Goal: Navigation & Orientation: Find specific page/section

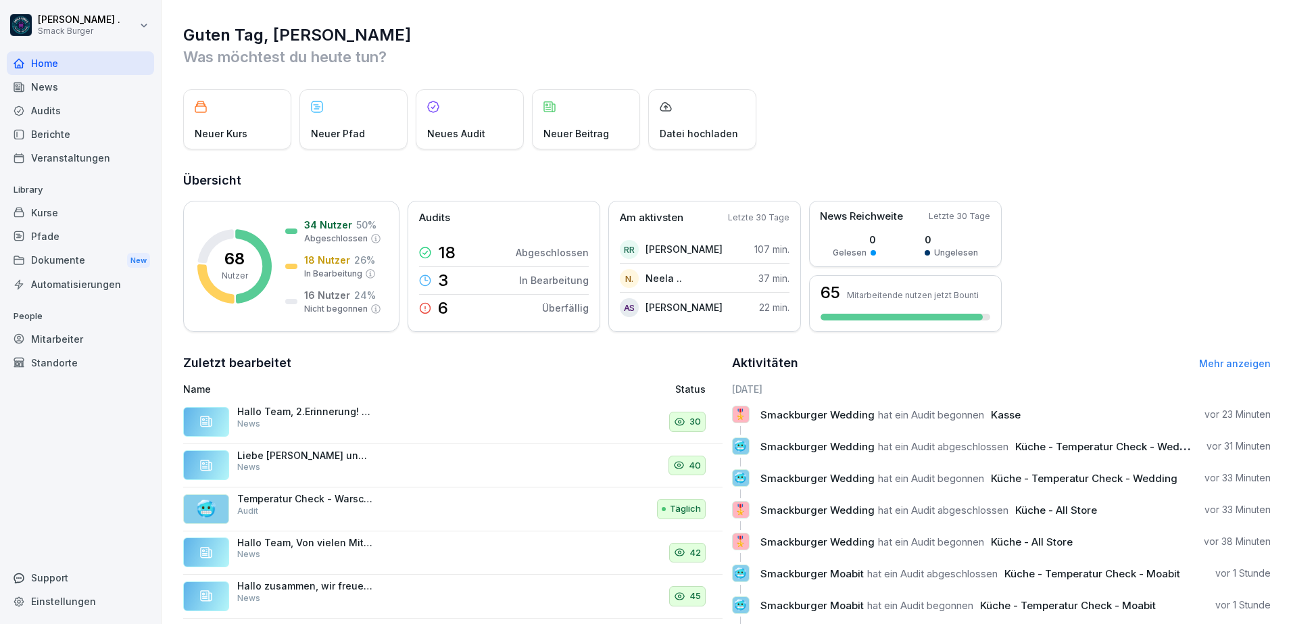
click at [96, 96] on div "News" at bounding box center [80, 87] width 147 height 24
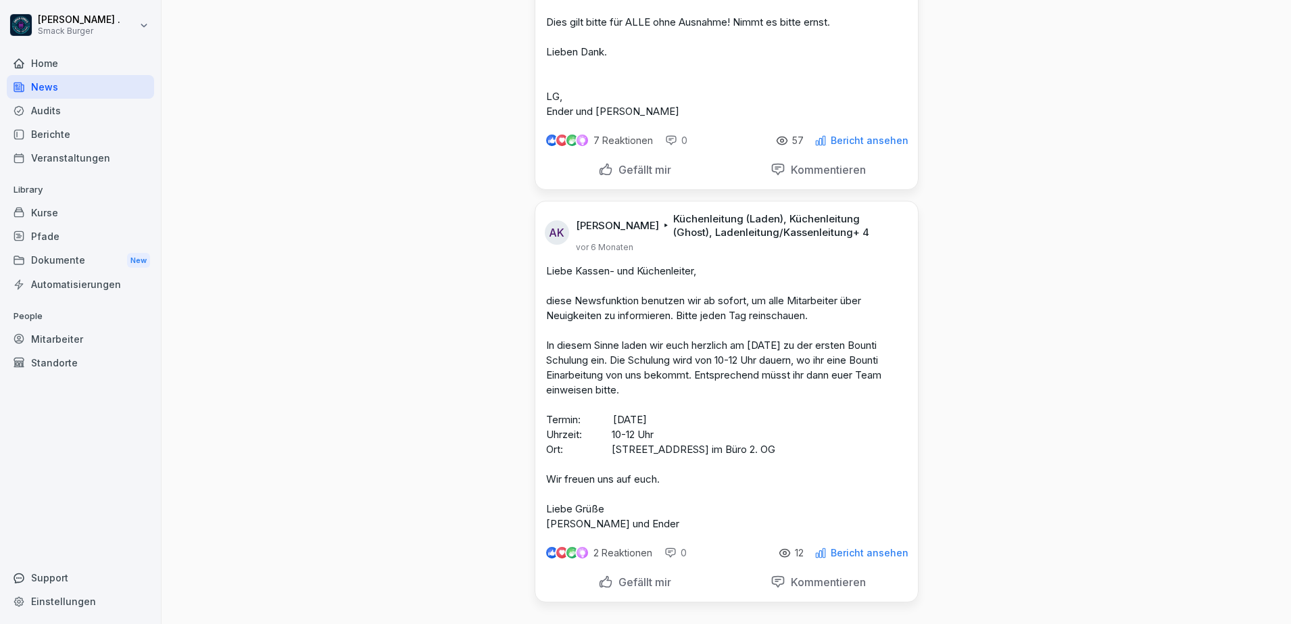
scroll to position [4756, 0]
click at [83, 106] on div "Audits" at bounding box center [80, 111] width 147 height 24
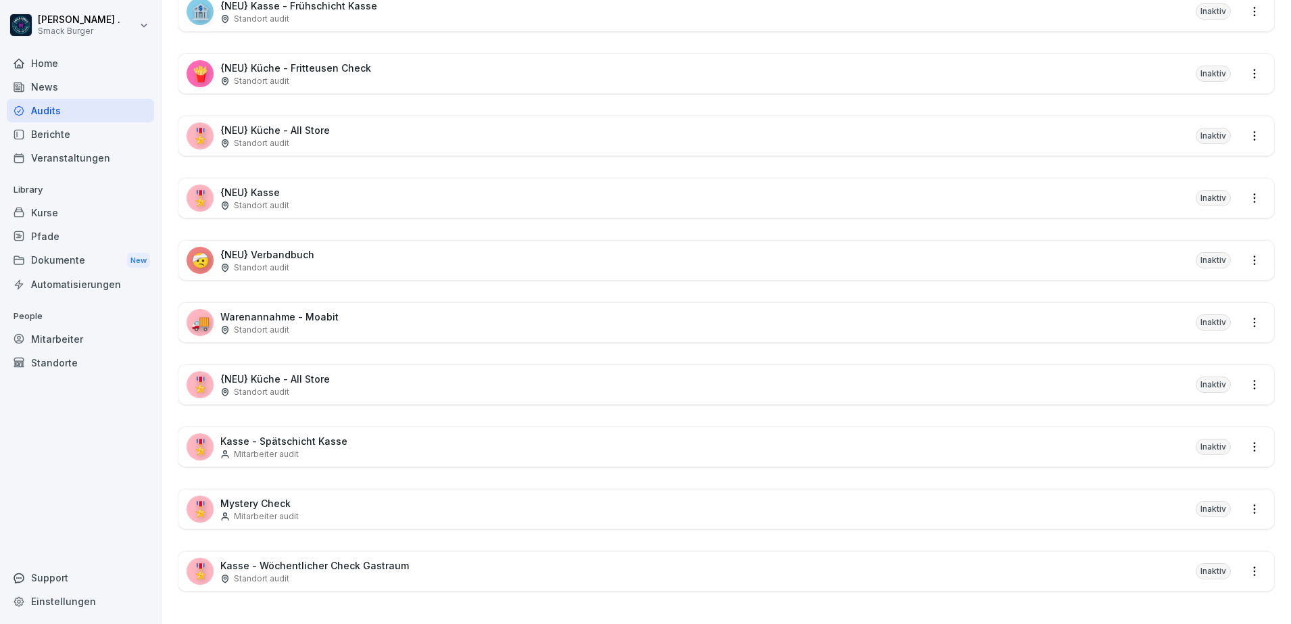
scroll to position [14, 0]
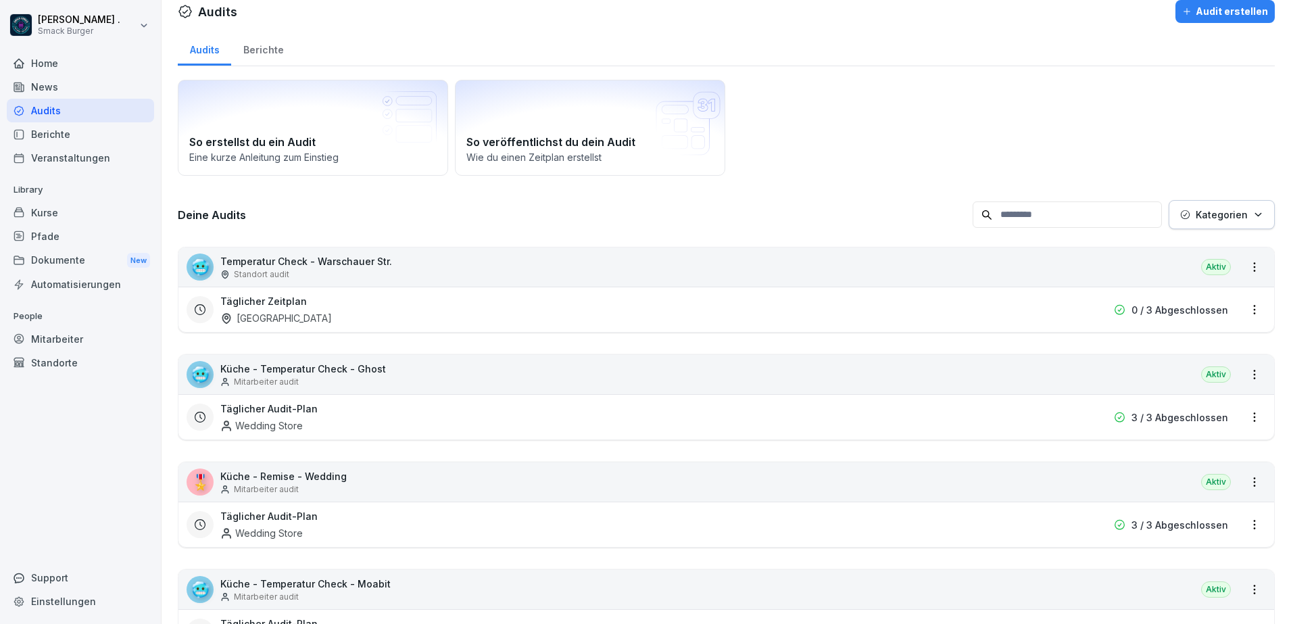
click at [85, 131] on div "Berichte" at bounding box center [80, 134] width 147 height 24
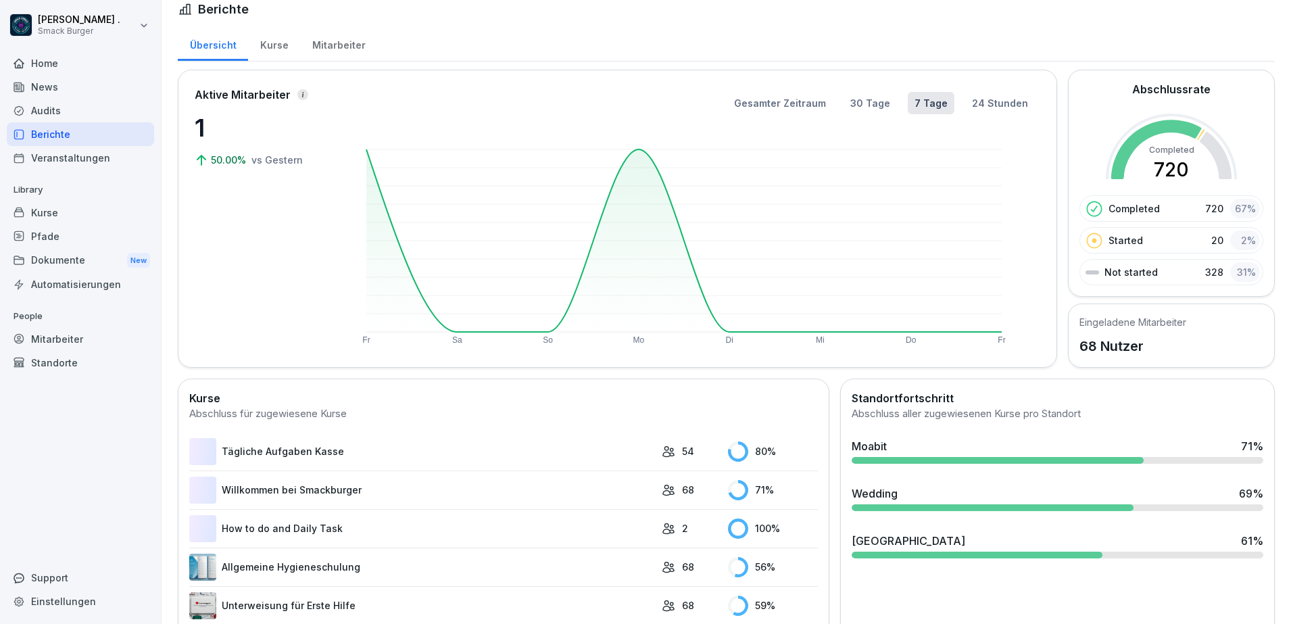
click at [78, 149] on div "Veranstaltungen" at bounding box center [80, 158] width 147 height 24
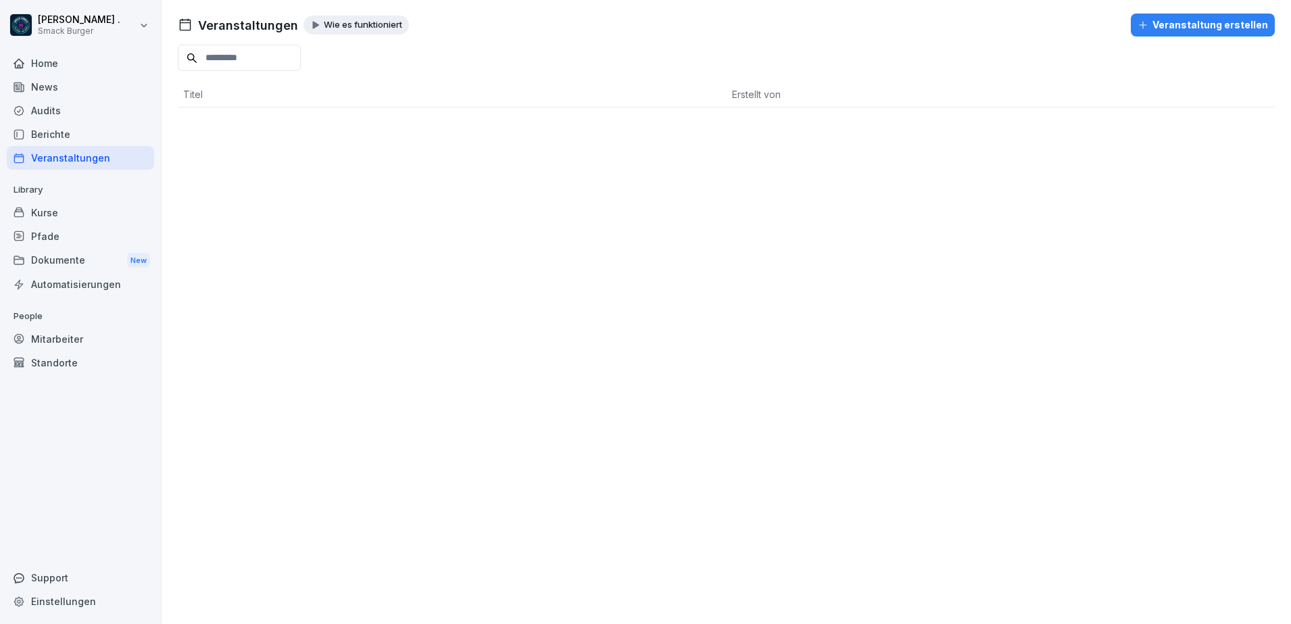
click at [78, 133] on div "Berichte" at bounding box center [80, 134] width 147 height 24
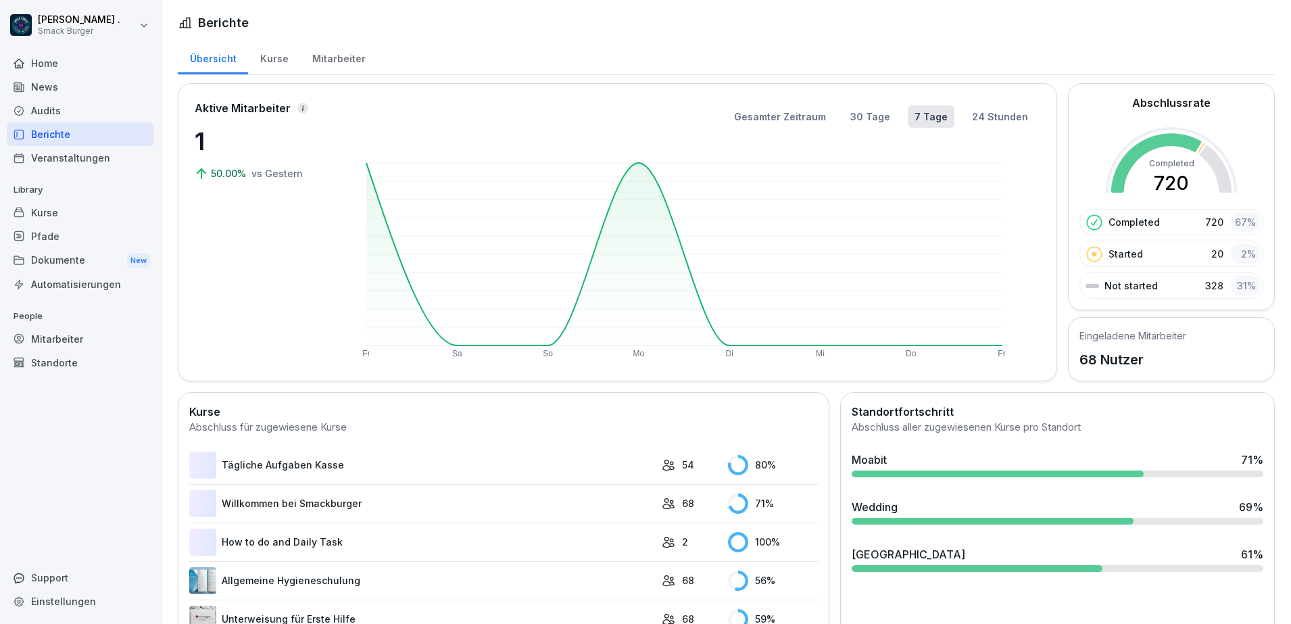
click at [55, 103] on div "Audits" at bounding box center [80, 111] width 147 height 24
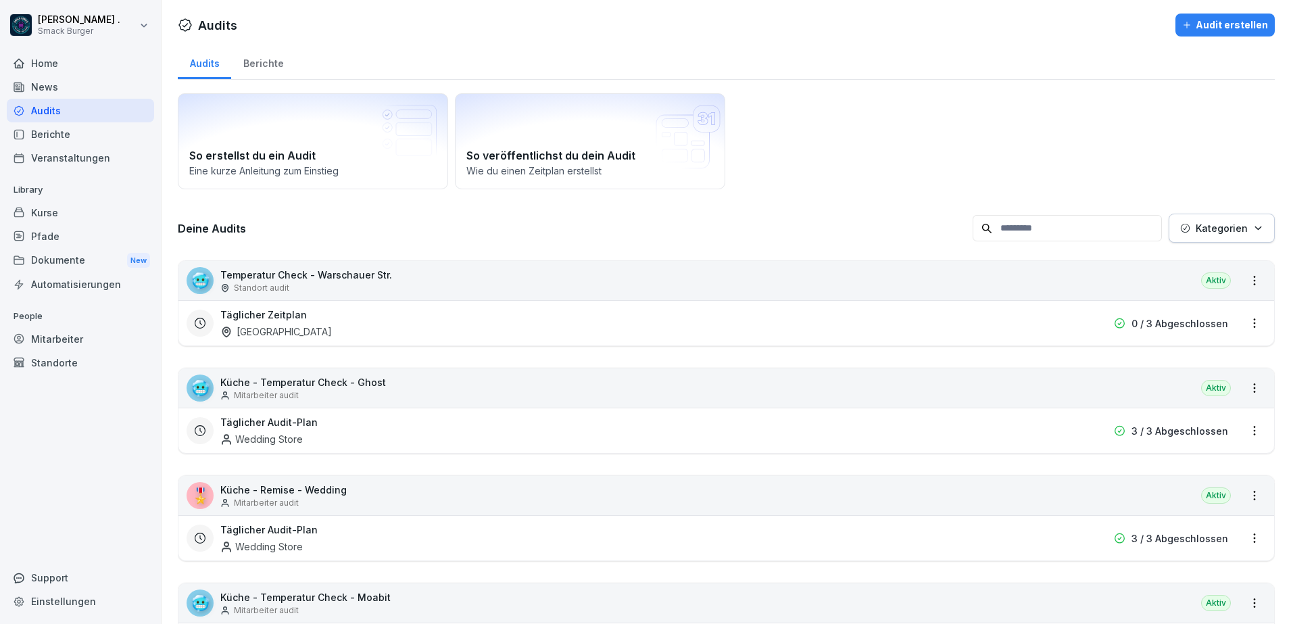
click at [270, 68] on div "Berichte" at bounding box center [263, 62] width 64 height 34
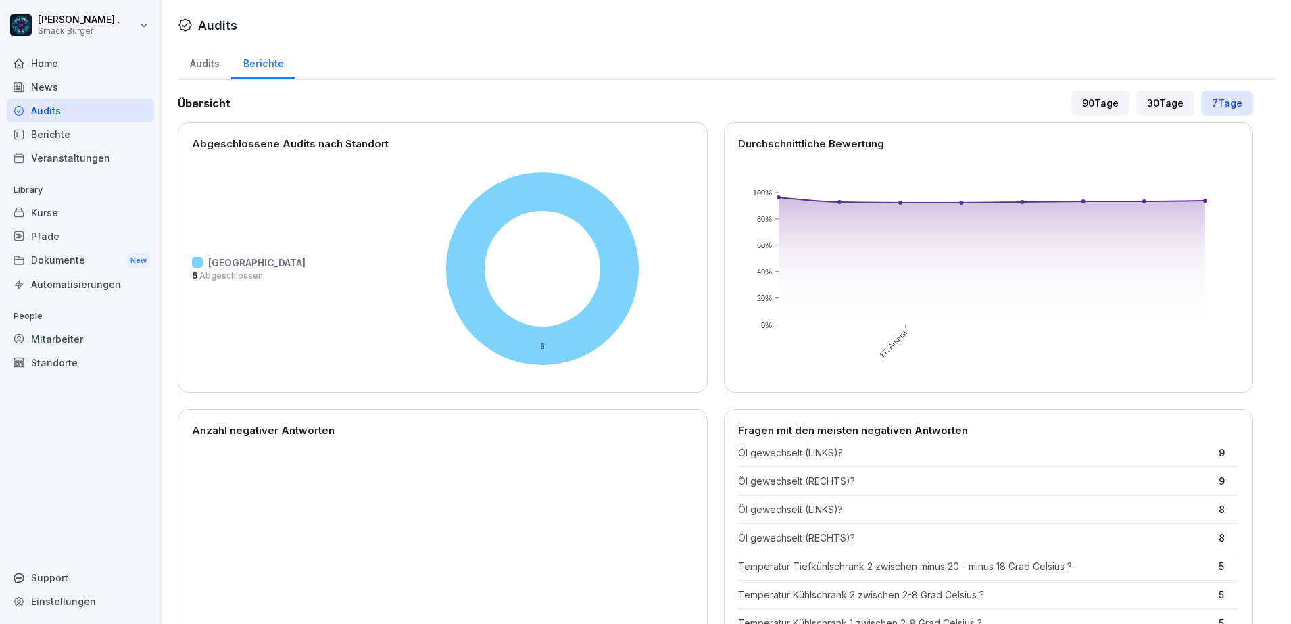
click at [1170, 107] on div "30 Tage" at bounding box center [1166, 103] width 58 height 25
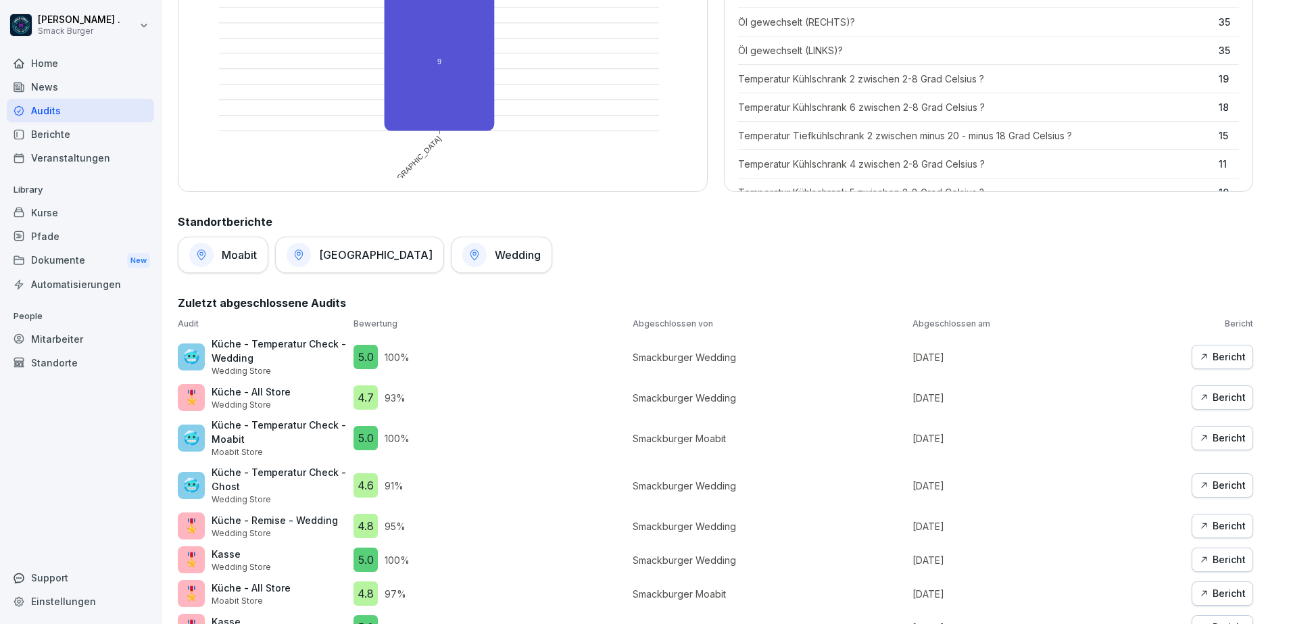
scroll to position [507, 0]
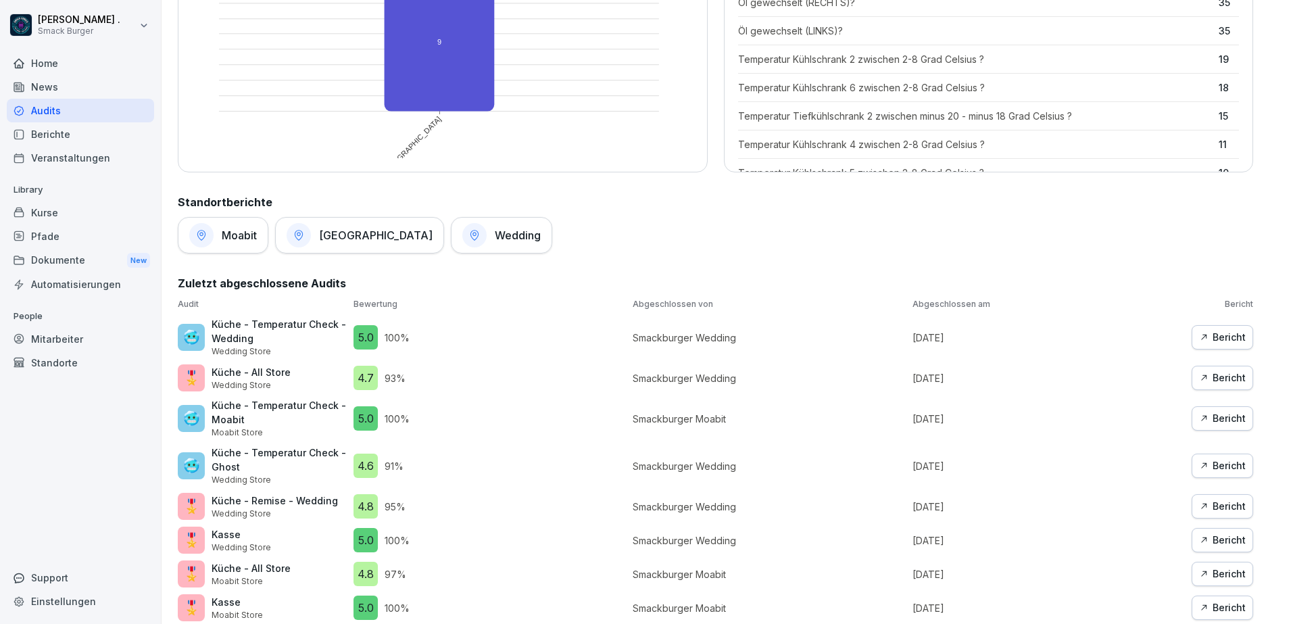
click at [237, 420] on p "Küche - Temperatur Check - Moabit" at bounding box center [279, 412] width 135 height 28
copy p "Moabit"
click at [51, 138] on div "Berichte" at bounding box center [80, 134] width 147 height 24
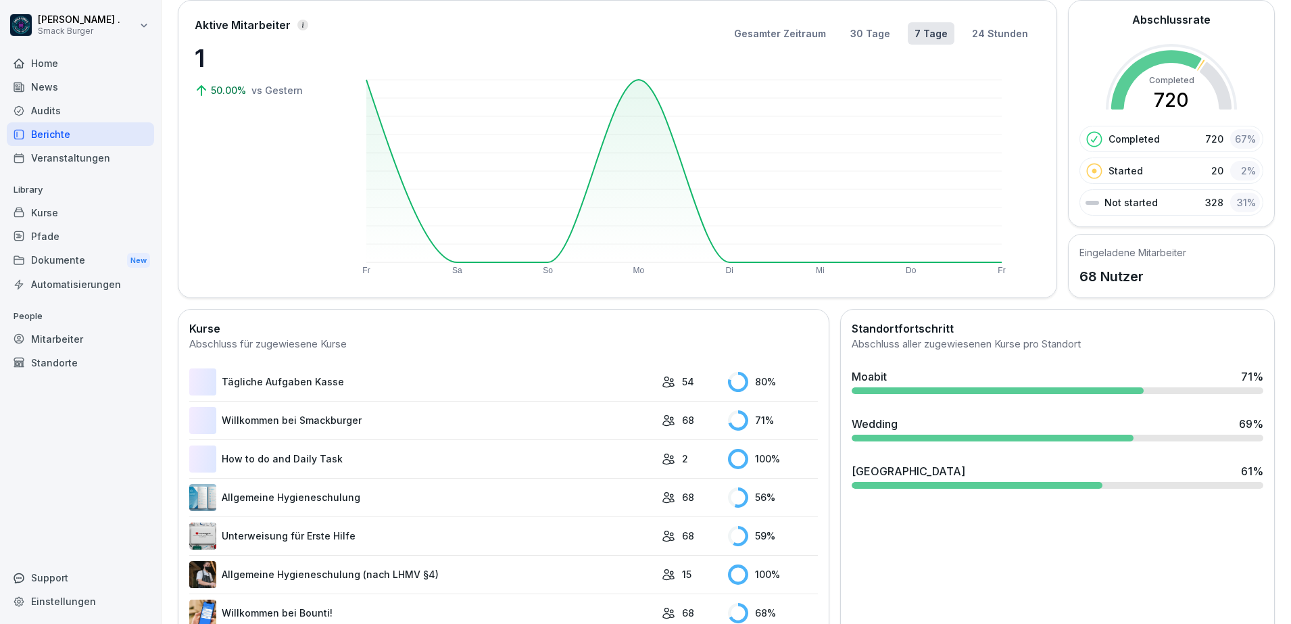
click at [82, 131] on div "Berichte" at bounding box center [80, 134] width 147 height 24
click at [80, 268] on div "Dokumente New" at bounding box center [80, 260] width 147 height 25
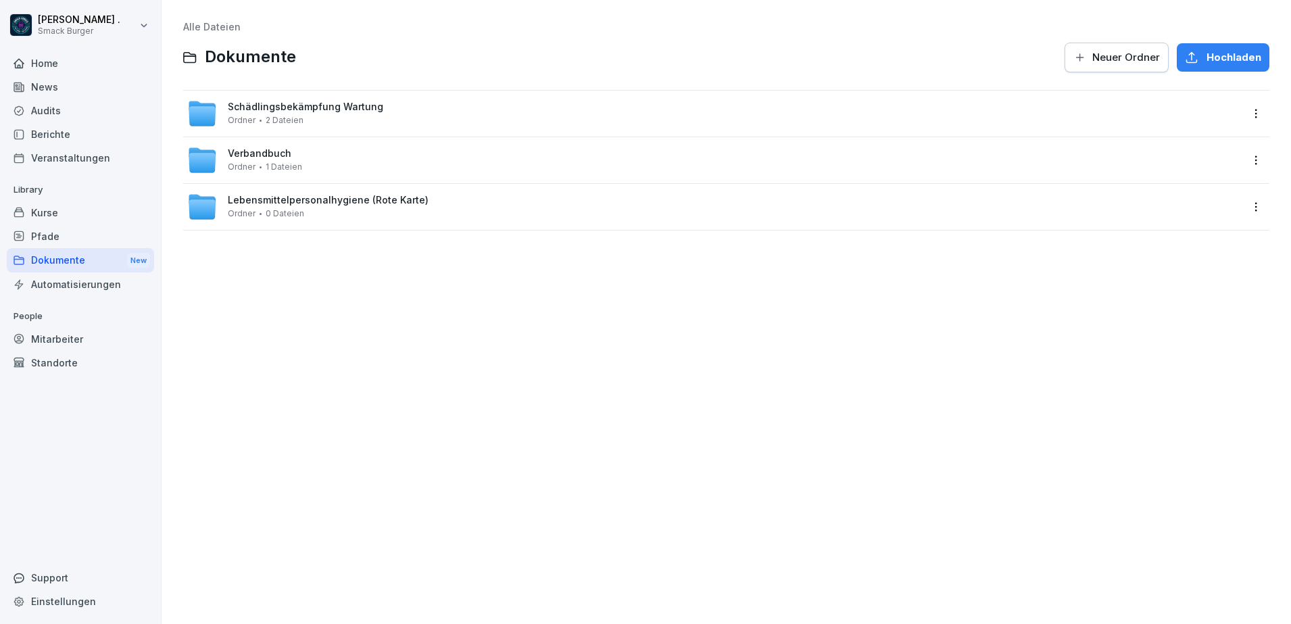
click at [288, 109] on span "Schädlingsbekämpfung Wartung" at bounding box center [306, 106] width 156 height 11
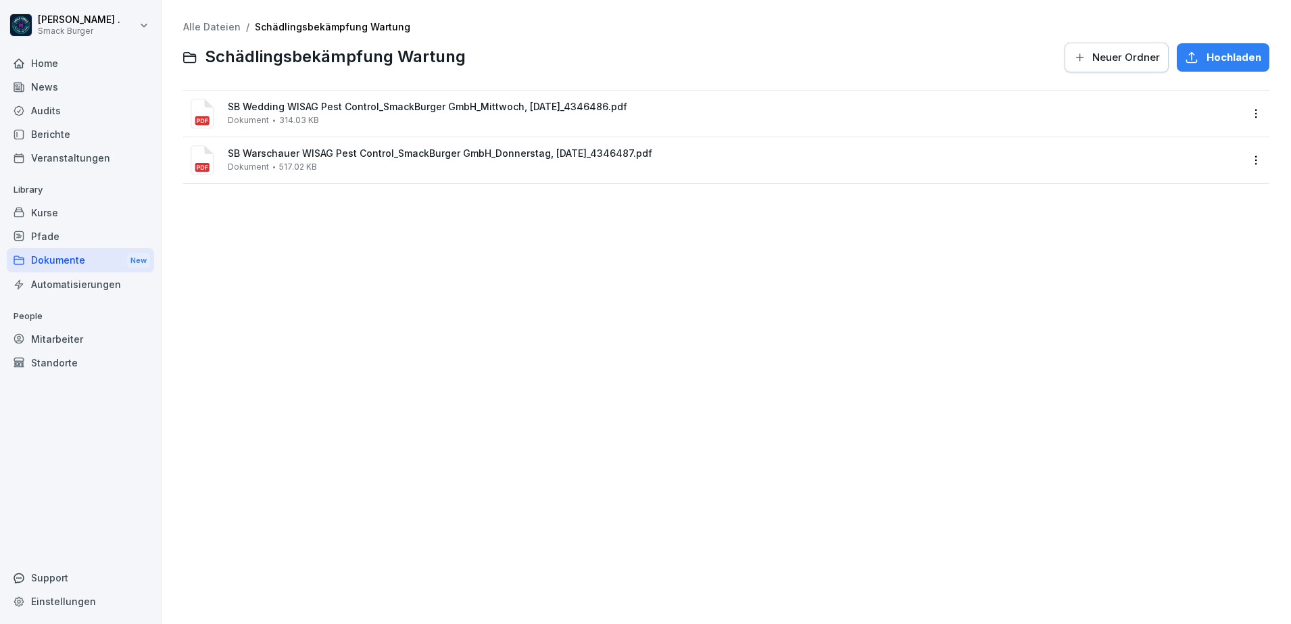
click at [1225, 59] on span "Hochladen" at bounding box center [1234, 57] width 55 height 15
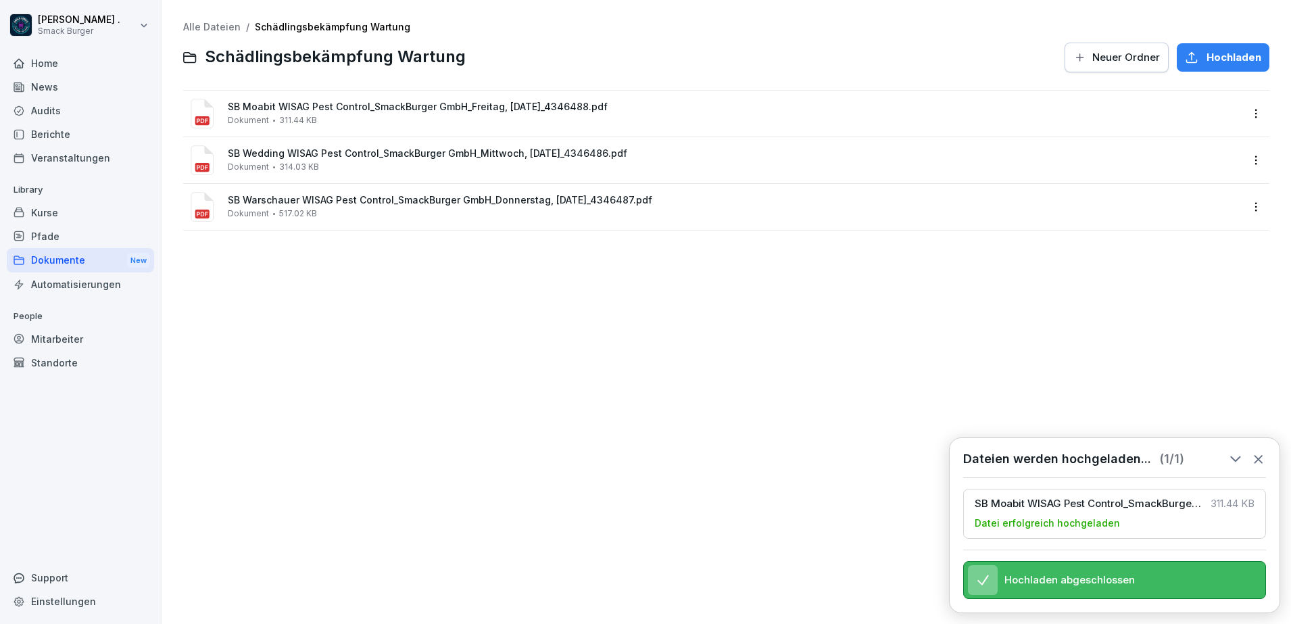
click at [1260, 456] on icon at bounding box center [1258, 459] width 7 height 7
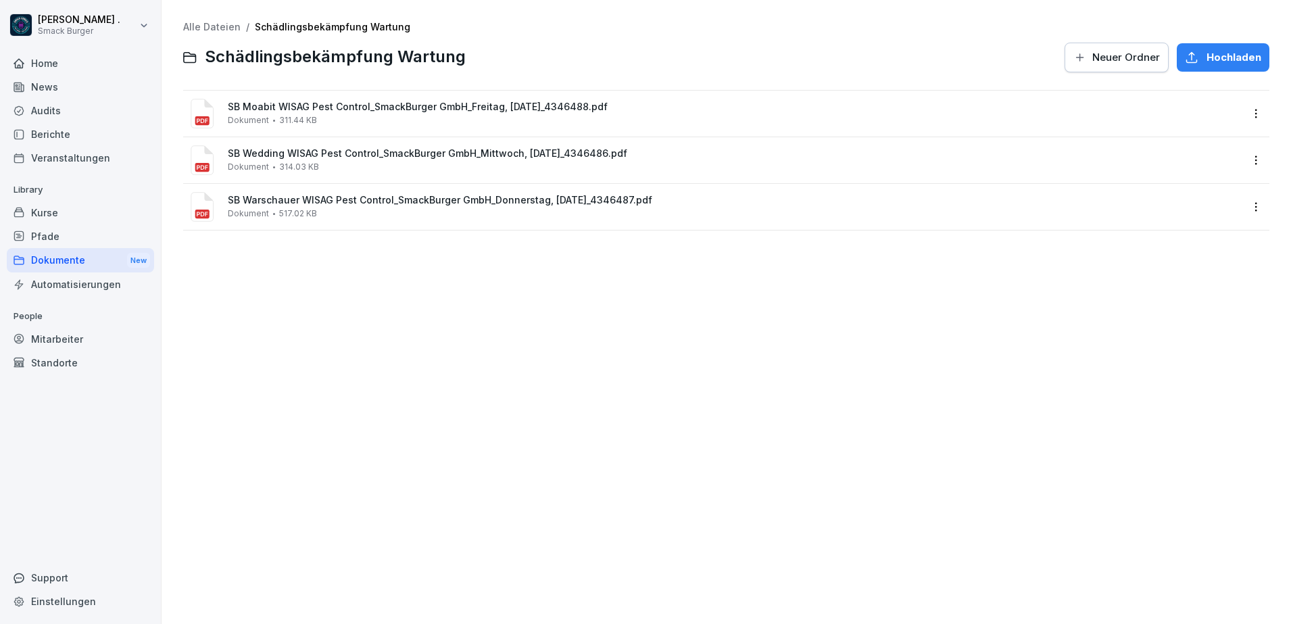
click at [798, 319] on div "Alle Dateien / Schädlingsbekämpfung Wartung Schädlingsbekämpfung Wartung Neuer …" at bounding box center [726, 312] width 1109 height 604
click at [93, 233] on div "Pfade" at bounding box center [80, 236] width 147 height 24
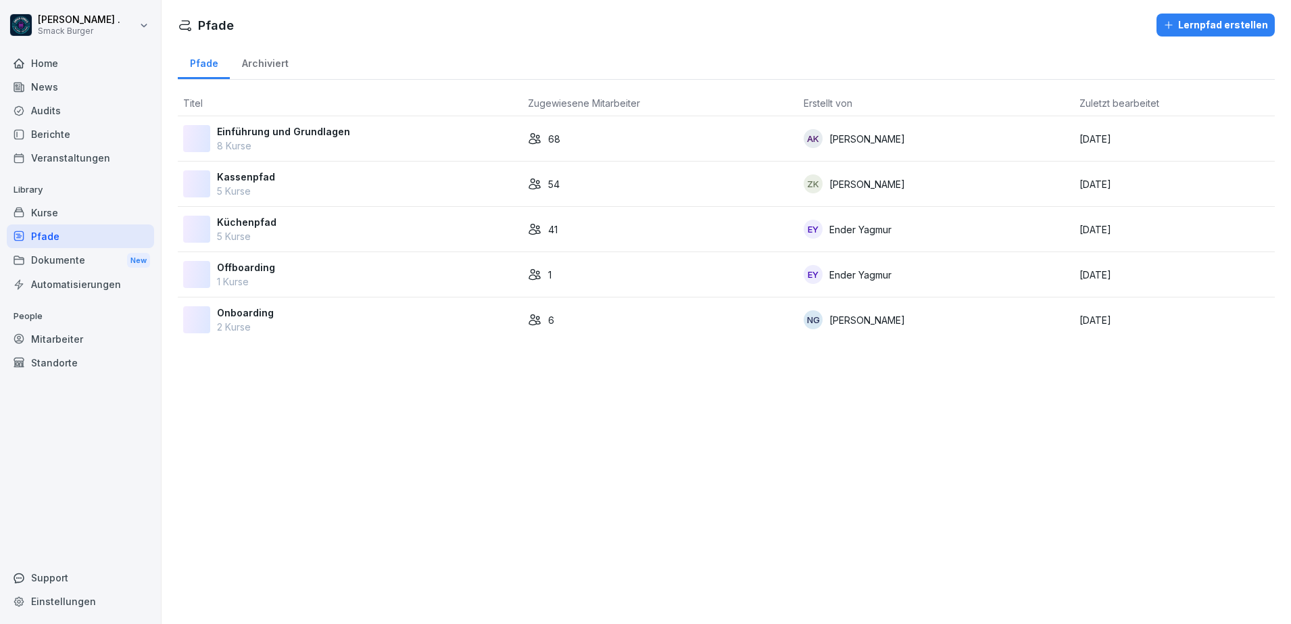
click at [112, 211] on div "Kurse" at bounding box center [80, 213] width 147 height 24
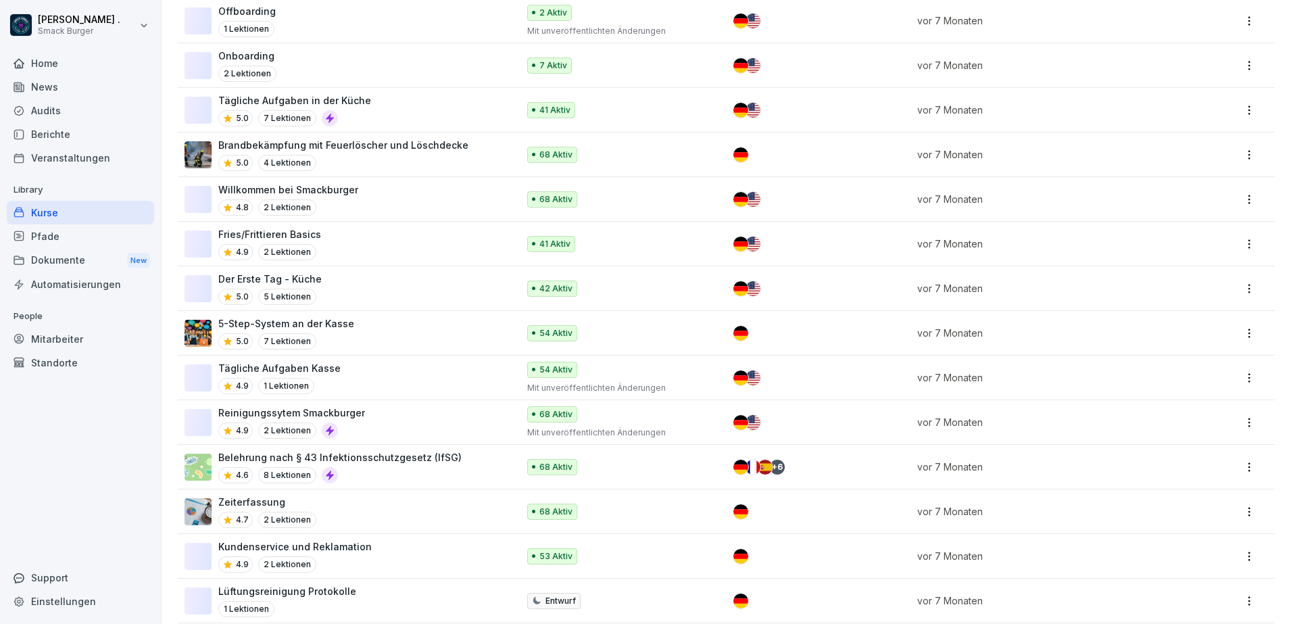
scroll to position [254, 0]
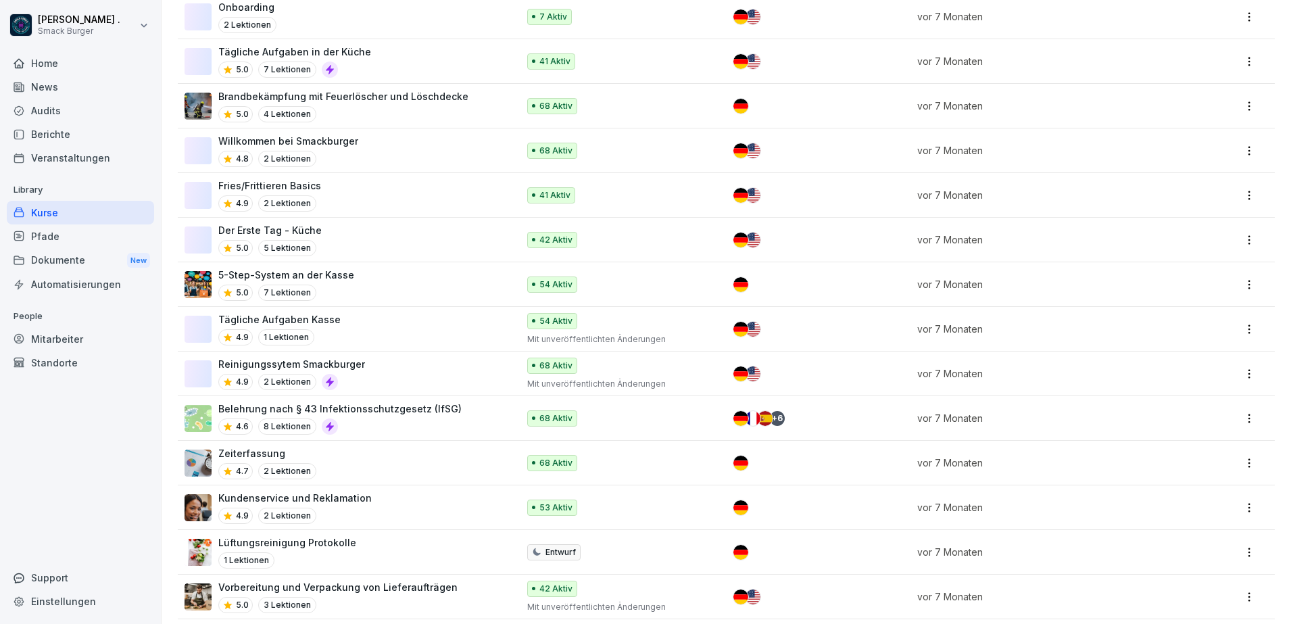
click at [1240, 279] on html "Joe . Smack Burger Home News Audits Berichte Veranstaltungen Library Kurse Pfad…" at bounding box center [645, 312] width 1291 height 624
click at [1170, 309] on div "Bearbeiten" at bounding box center [1147, 311] width 49 height 14
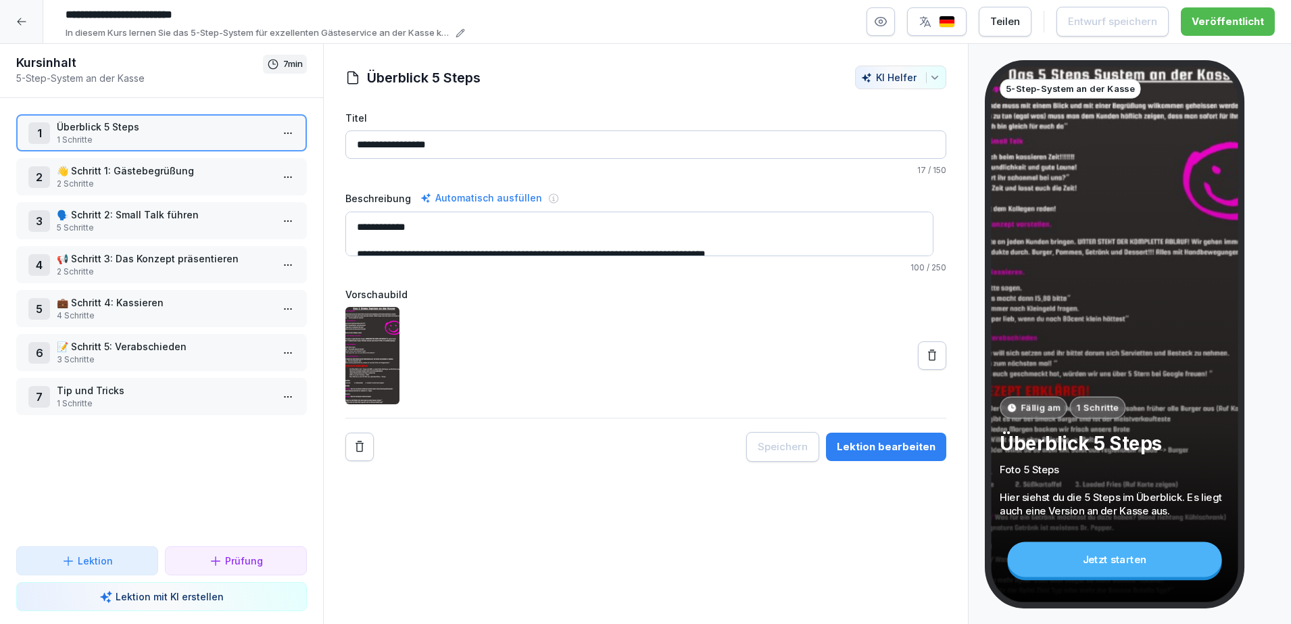
click at [1112, 569] on div "Jetzt starten" at bounding box center [1114, 559] width 214 height 35
click at [950, 23] on img "button" at bounding box center [947, 22] width 16 height 13
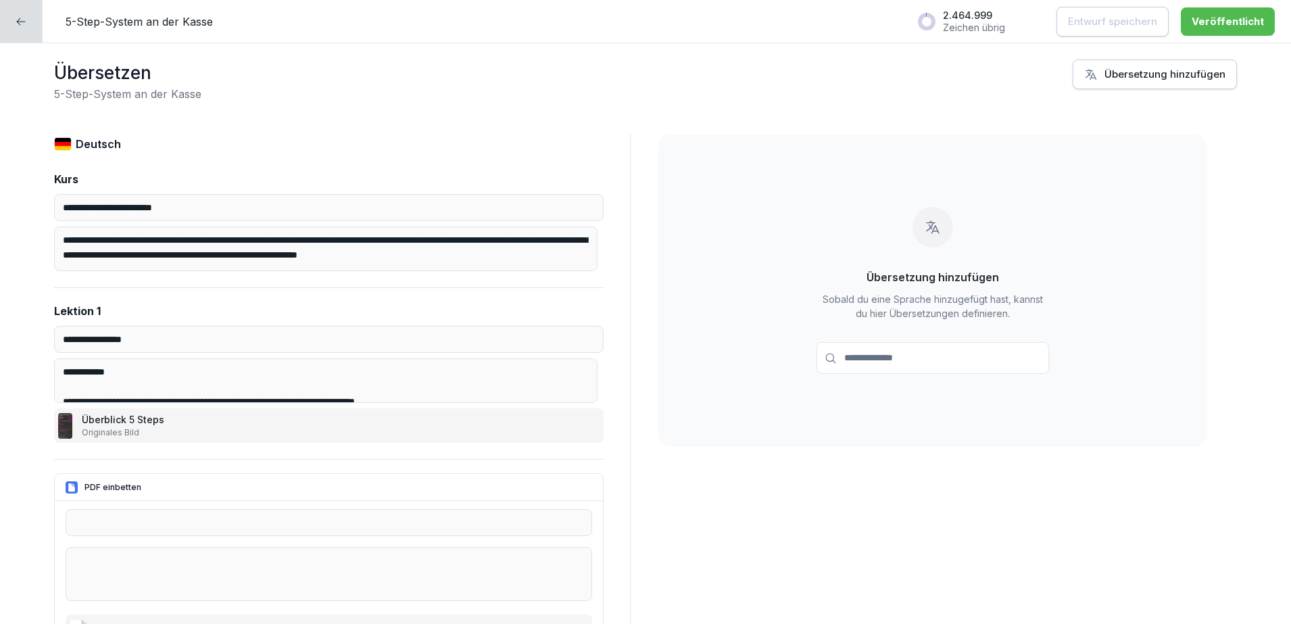
click at [114, 149] on p "Deutsch" at bounding box center [98, 144] width 45 height 16
click at [1187, 76] on div "Übersetzung hinzufügen" at bounding box center [1154, 74] width 141 height 15
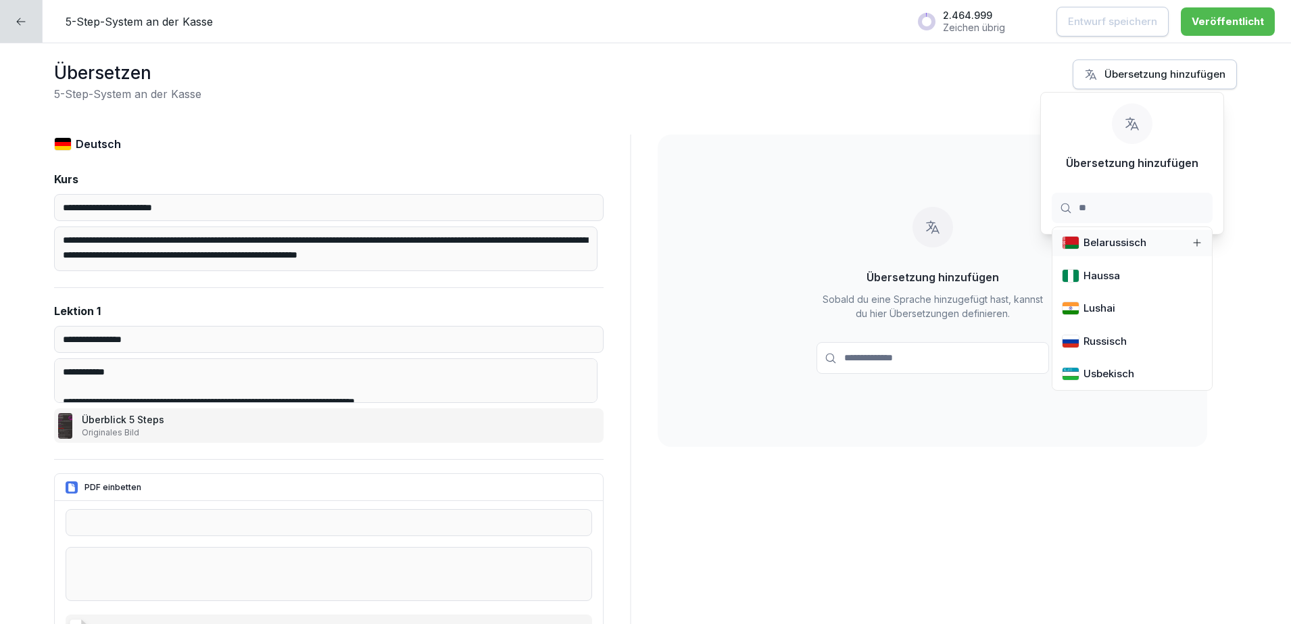
type input "*"
click at [1110, 208] on input "**" at bounding box center [1132, 208] width 161 height 30
type input "**"
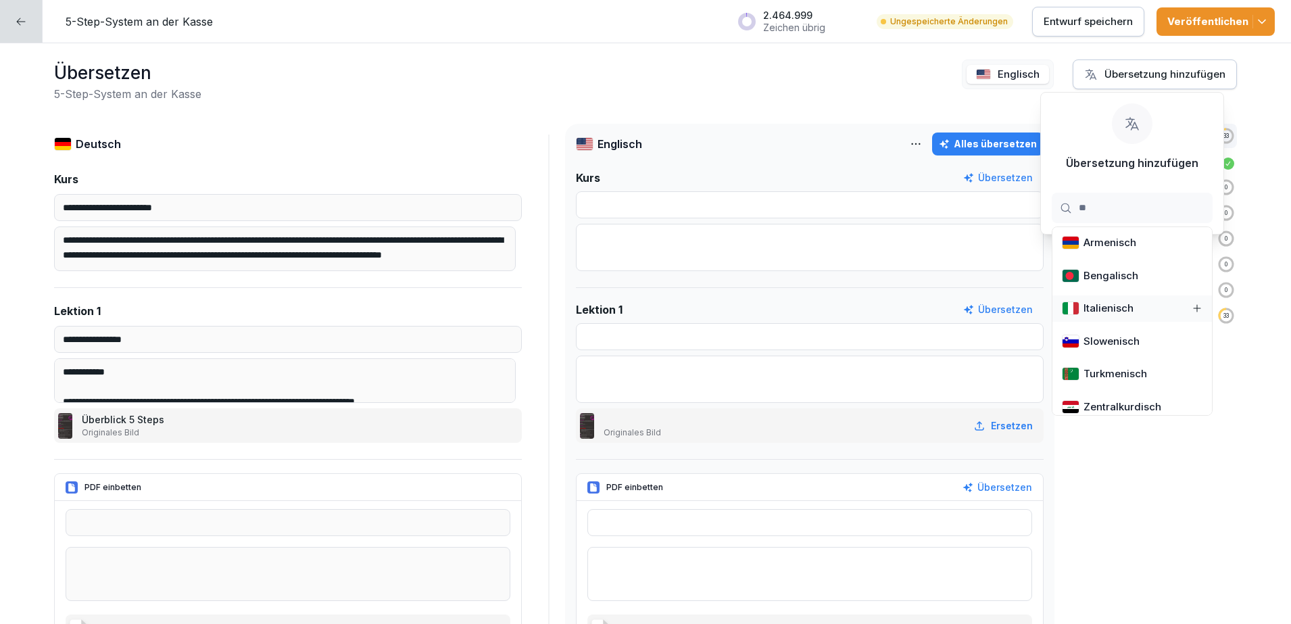
click at [1237, 26] on div "Veröffentlichen" at bounding box center [1216, 21] width 97 height 15
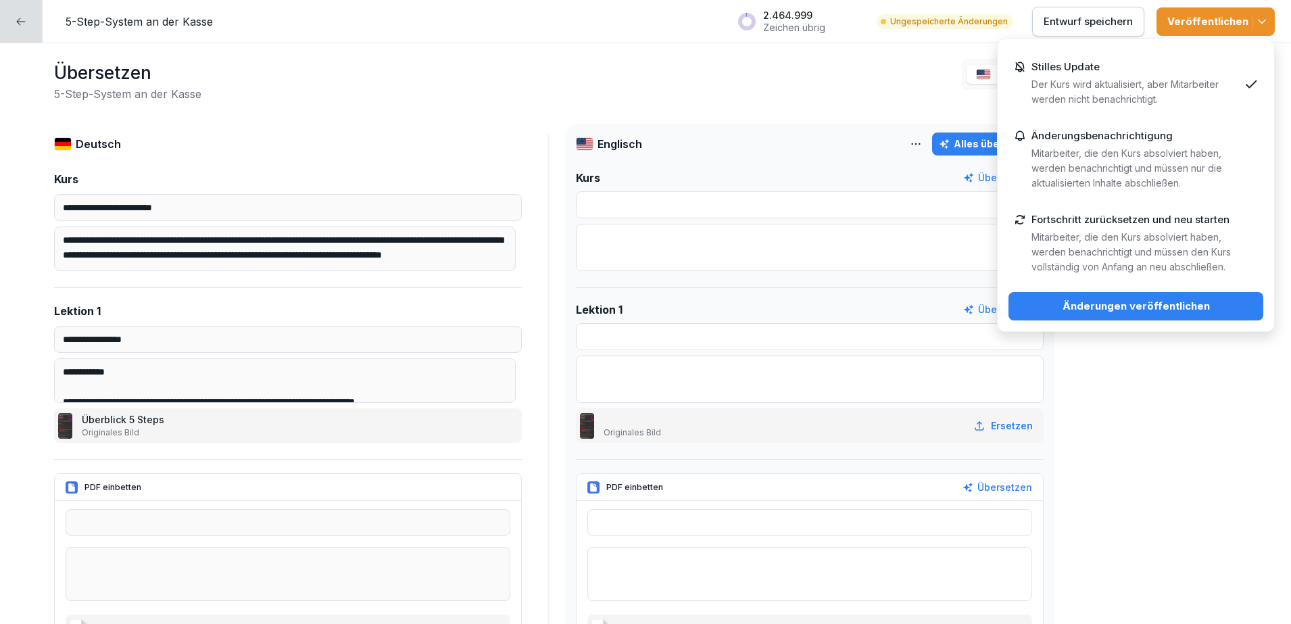
click at [1155, 308] on div "Änderungen veröffentlichen" at bounding box center [1136, 306] width 233 height 15
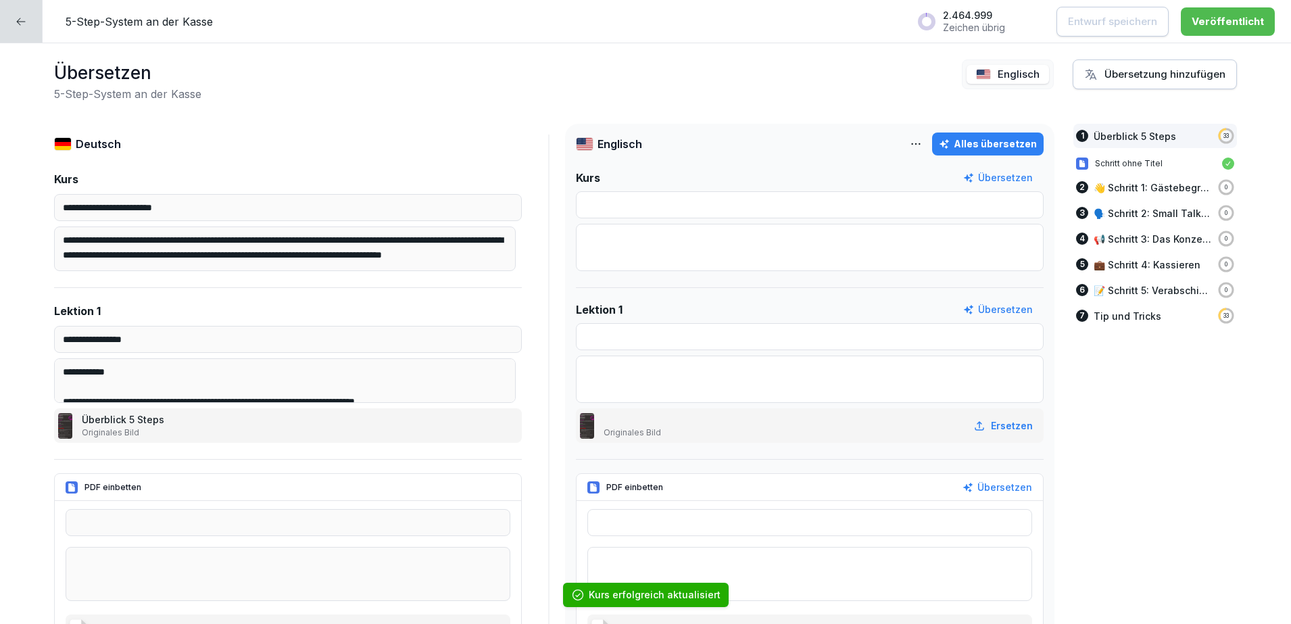
click at [18, 21] on icon at bounding box center [21, 21] width 9 height 7
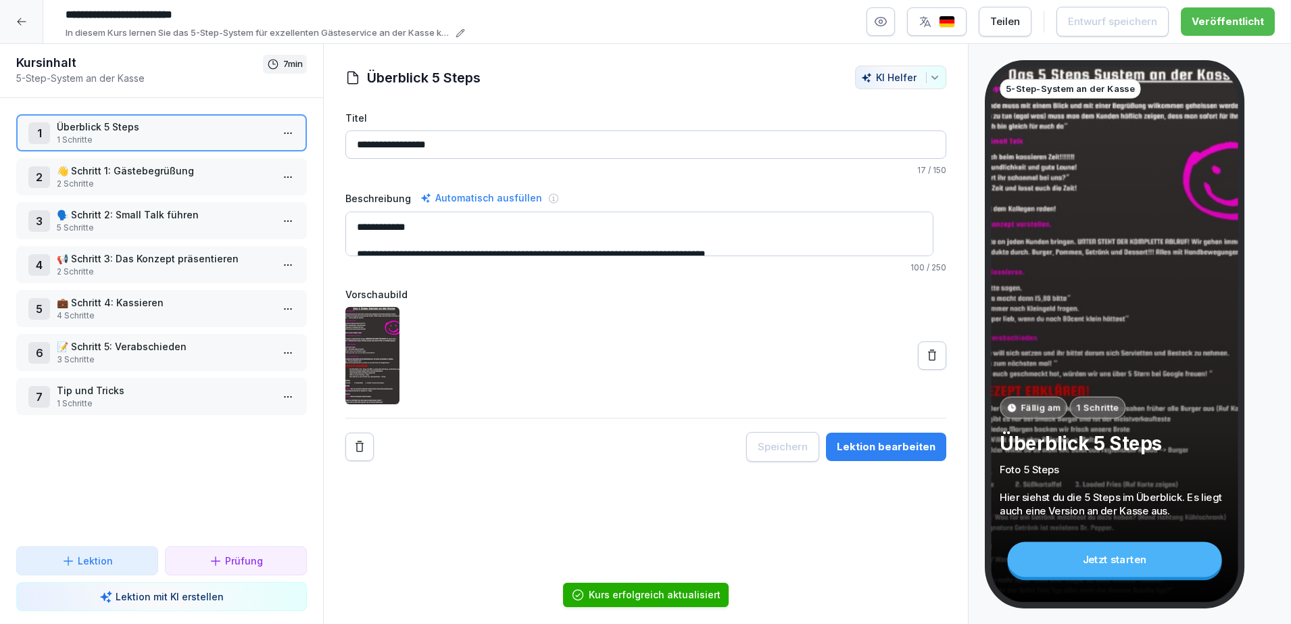
click at [814, 69] on div at bounding box center [667, 78] width 361 height 24
click at [10, 22] on div at bounding box center [21, 21] width 43 height 43
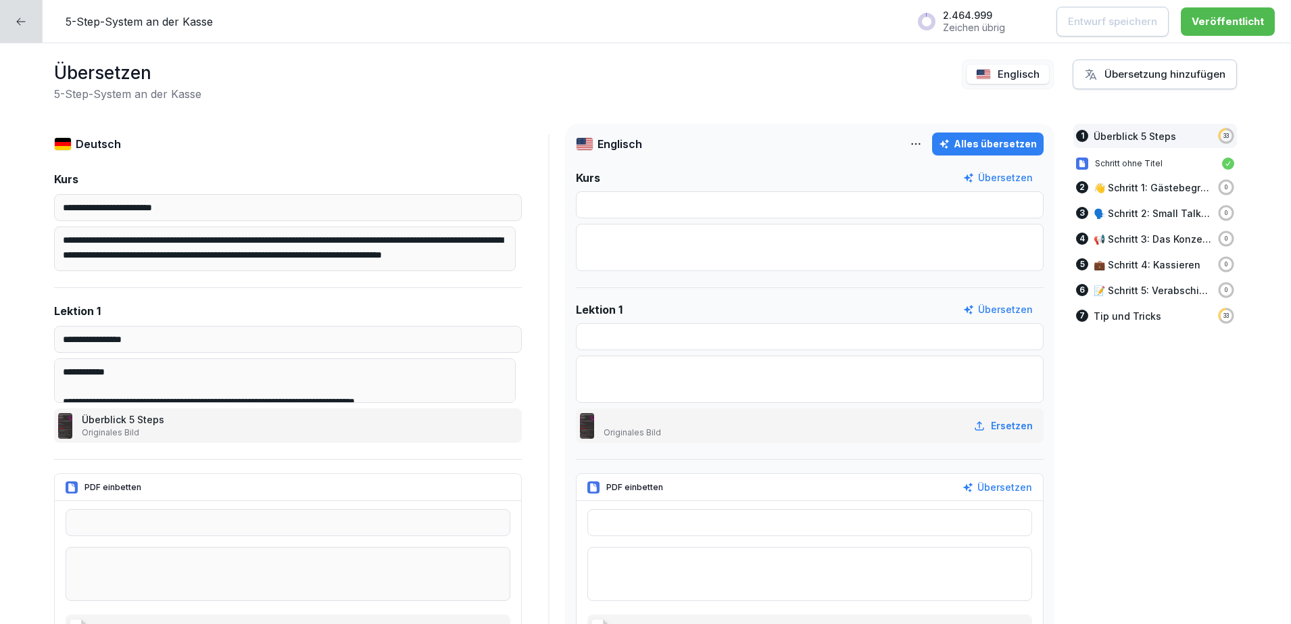
click at [9, 16] on div at bounding box center [21, 21] width 43 height 43
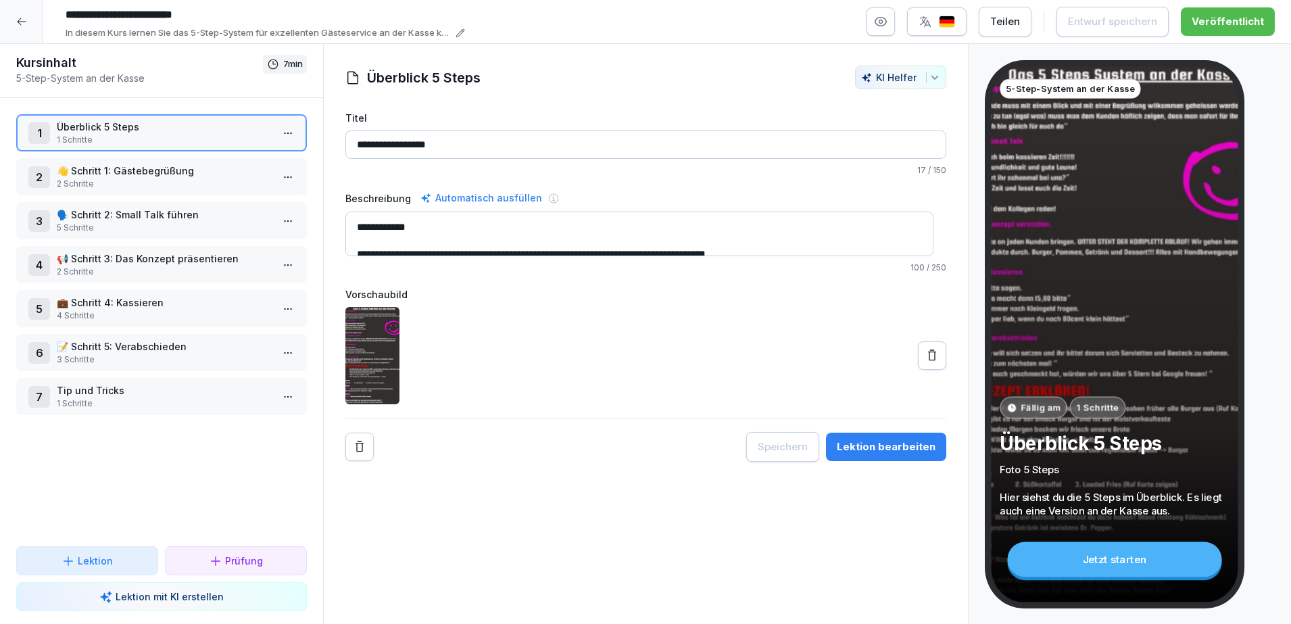
click at [105, 166] on p "👋 Schritt 1: Gästebegrüßung" at bounding box center [164, 171] width 215 height 14
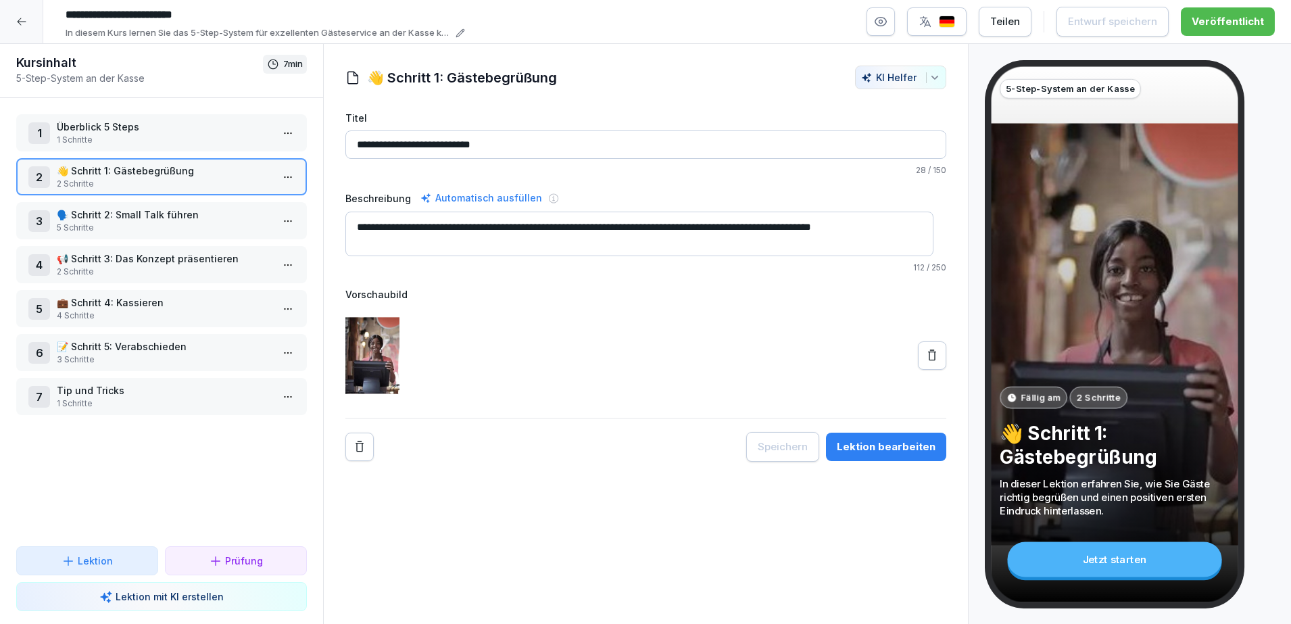
click at [107, 195] on div "1 Überblick 5 Steps 1 Schritte 2 👋 Schritt 1: Gästebegrüßung 2 Schritte 3 🗣️ Sc…" at bounding box center [161, 322] width 323 height 448
click at [110, 216] on p "🗣️ Schritt 2: Small Talk führen" at bounding box center [164, 215] width 215 height 14
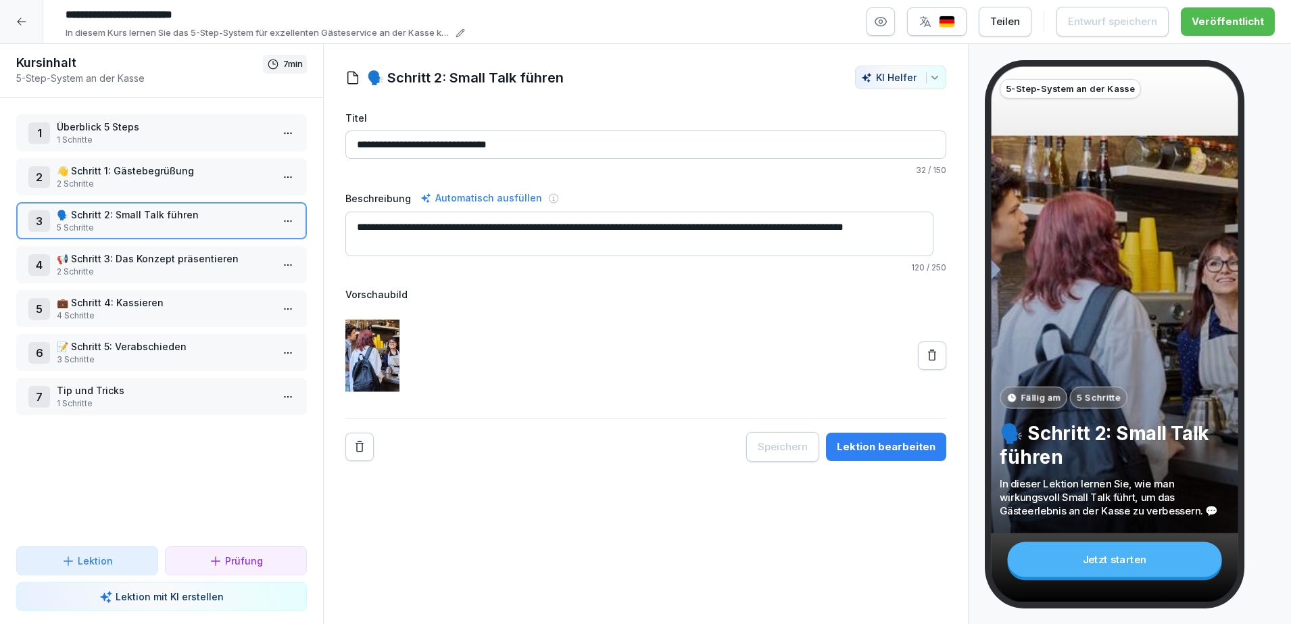
click at [114, 246] on div "4 📢 Schritt 3: Das Konzept präsentieren 2 Schritte" at bounding box center [161, 264] width 291 height 37
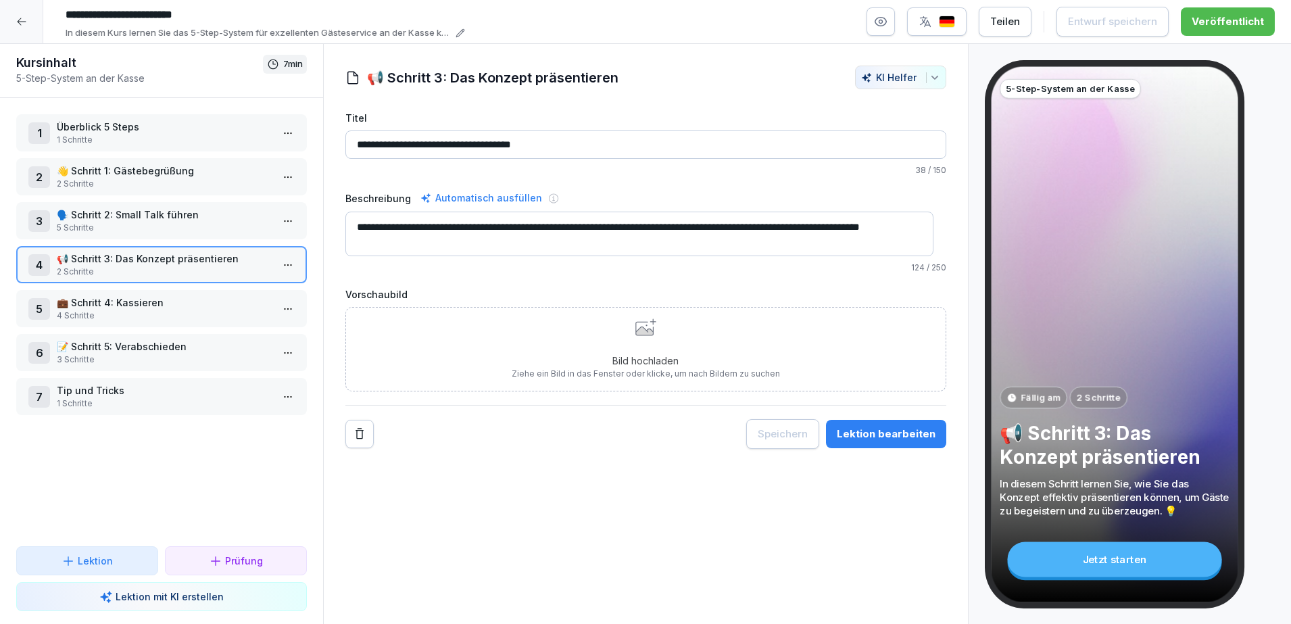
click at [138, 284] on div "1 Überblick 5 Steps 1 Schritte 2 👋 Schritt 1: Gästebegrüßung 2 Schritte 3 🗣️ Sc…" at bounding box center [161, 322] width 323 height 448
click at [142, 300] on p "💼 Schritt 4: Kassieren" at bounding box center [164, 302] width 215 height 14
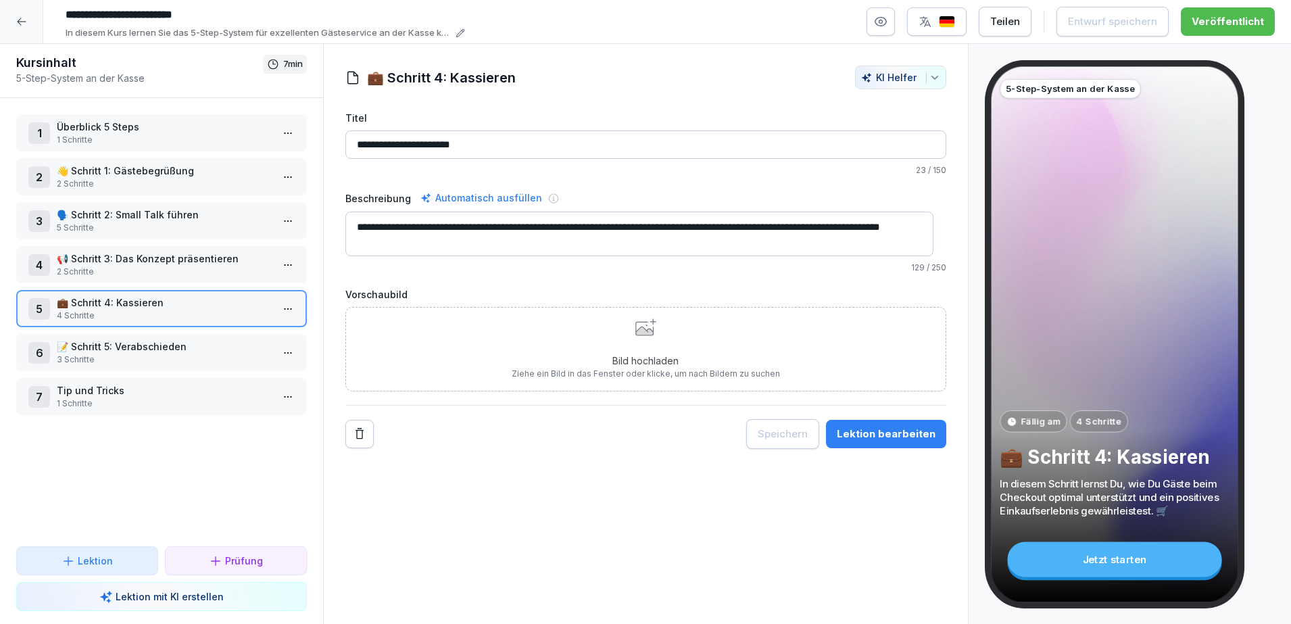
click at [115, 337] on div "6 📝 Schritt 5: Verabschieden 3 Schritte" at bounding box center [161, 352] width 291 height 37
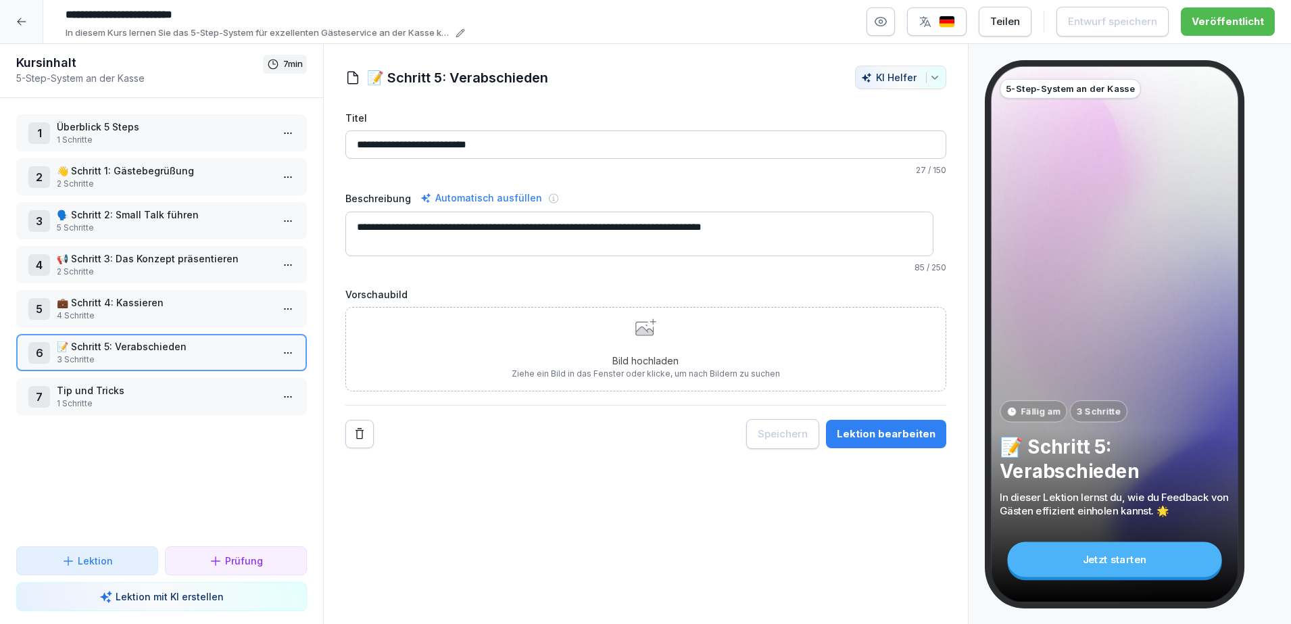
click at [122, 396] on p "Tip und Tricks" at bounding box center [164, 390] width 215 height 14
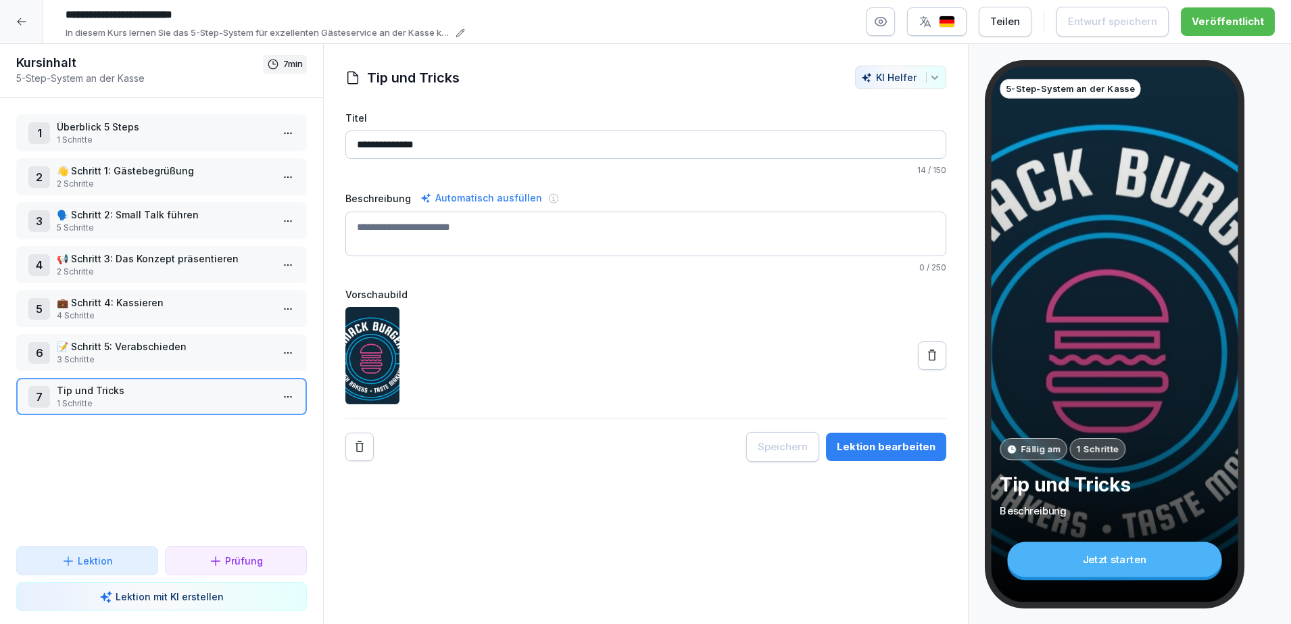
click at [174, 122] on p "Überblick 5 Steps" at bounding box center [164, 127] width 215 height 14
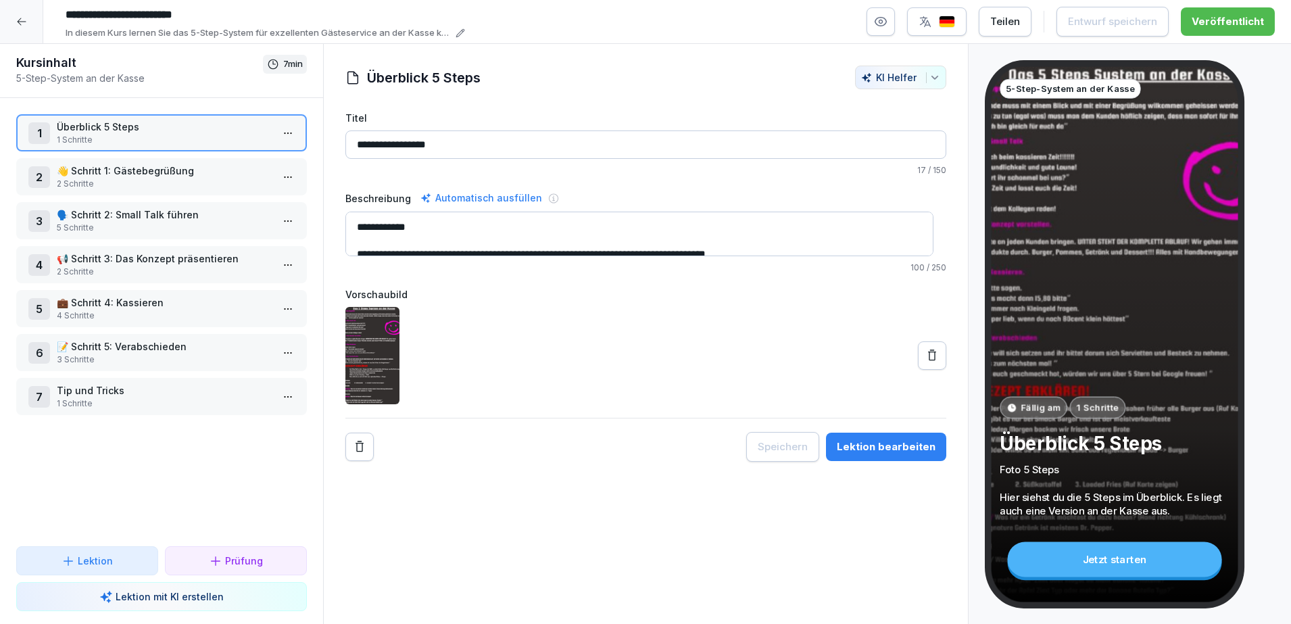
click at [108, 10] on input "**********" at bounding box center [262, 14] width 406 height 23
click at [27, 16] on div at bounding box center [21, 21] width 43 height 43
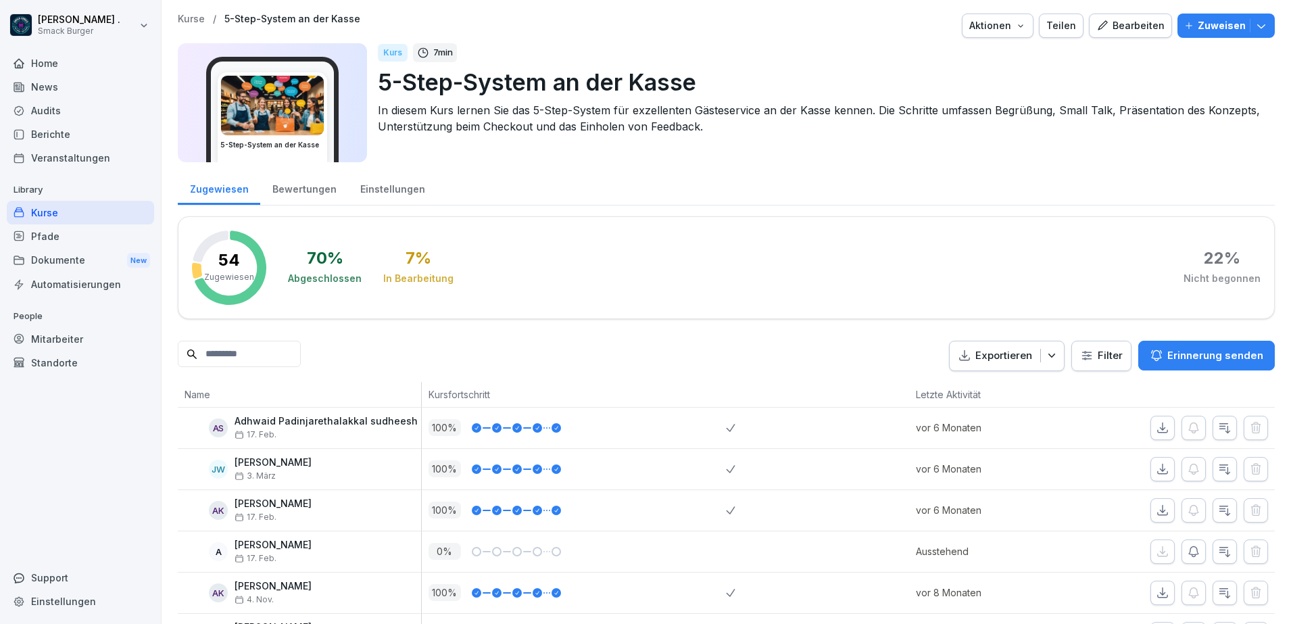
click at [275, 19] on p "5-Step-System an der Kasse" at bounding box center [292, 19] width 136 height 11
click at [193, 22] on p "Kurse" at bounding box center [191, 19] width 27 height 11
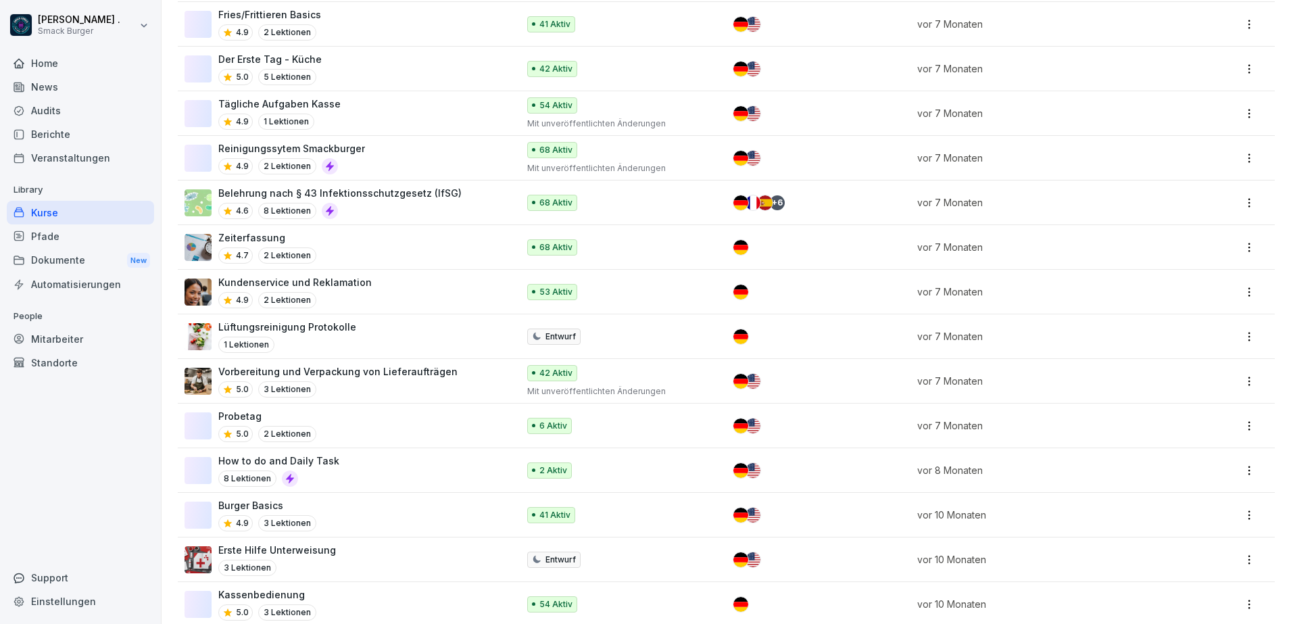
scroll to position [300, 0]
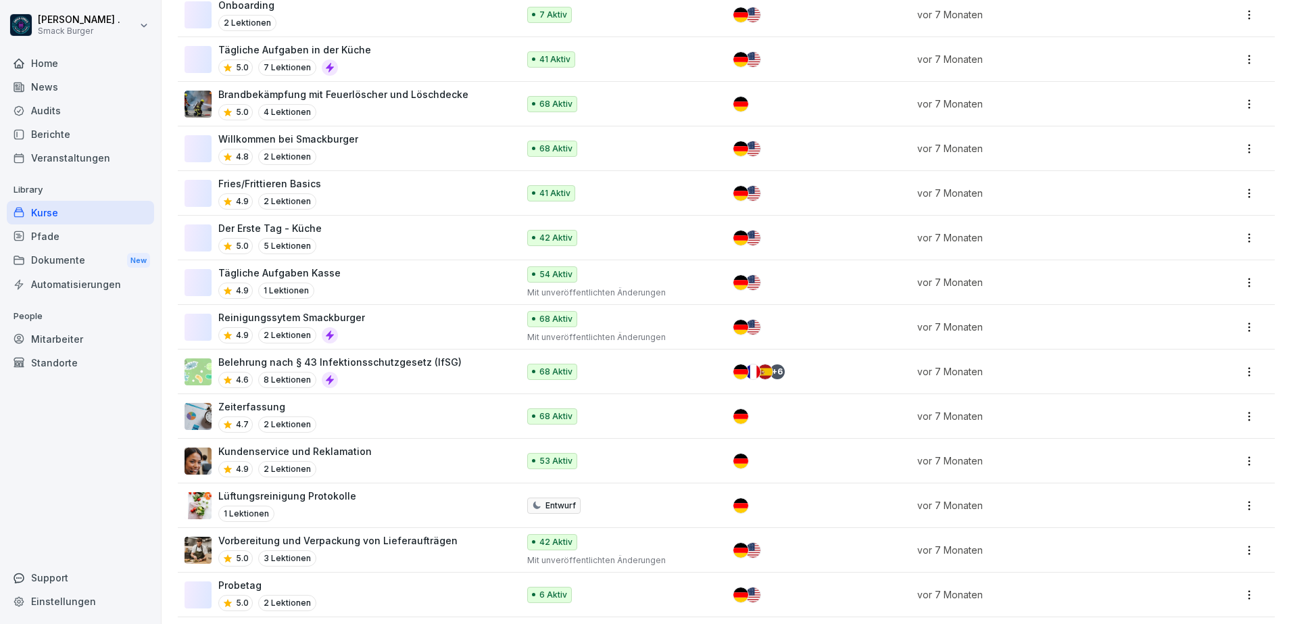
click at [621, 364] on div "68 Aktiv" at bounding box center [618, 372] width 183 height 16
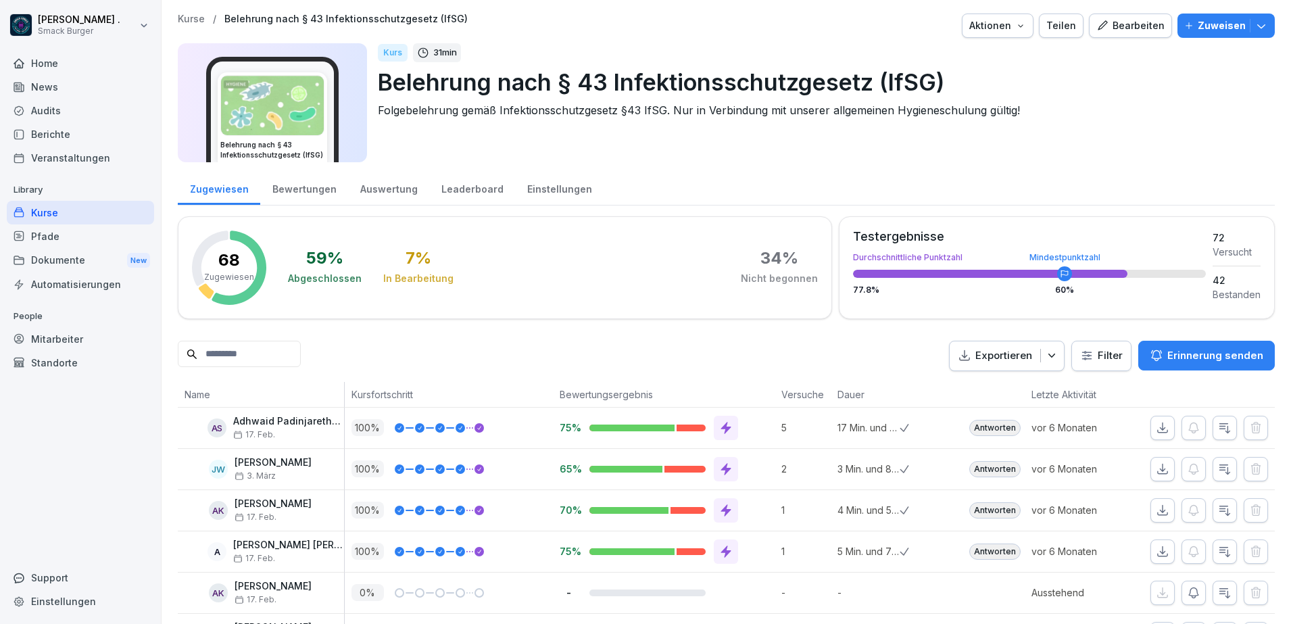
click at [308, 197] on div "Bewertungen" at bounding box center [304, 187] width 88 height 34
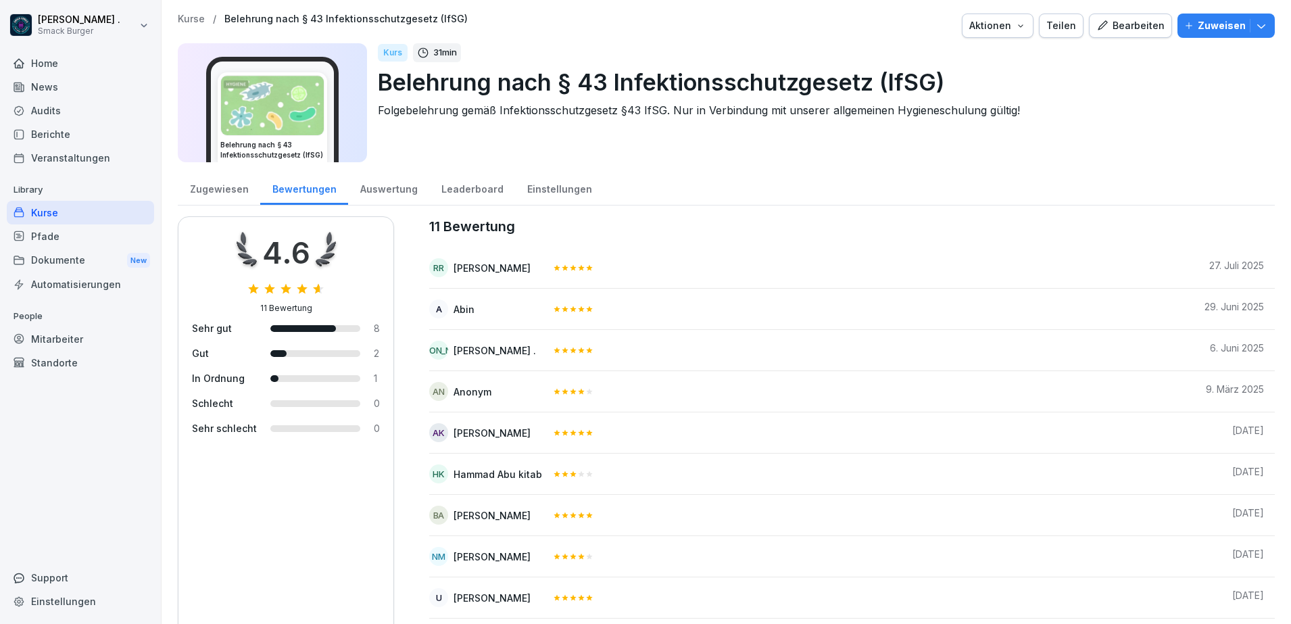
click at [398, 191] on div "Auswertung" at bounding box center [388, 187] width 81 height 34
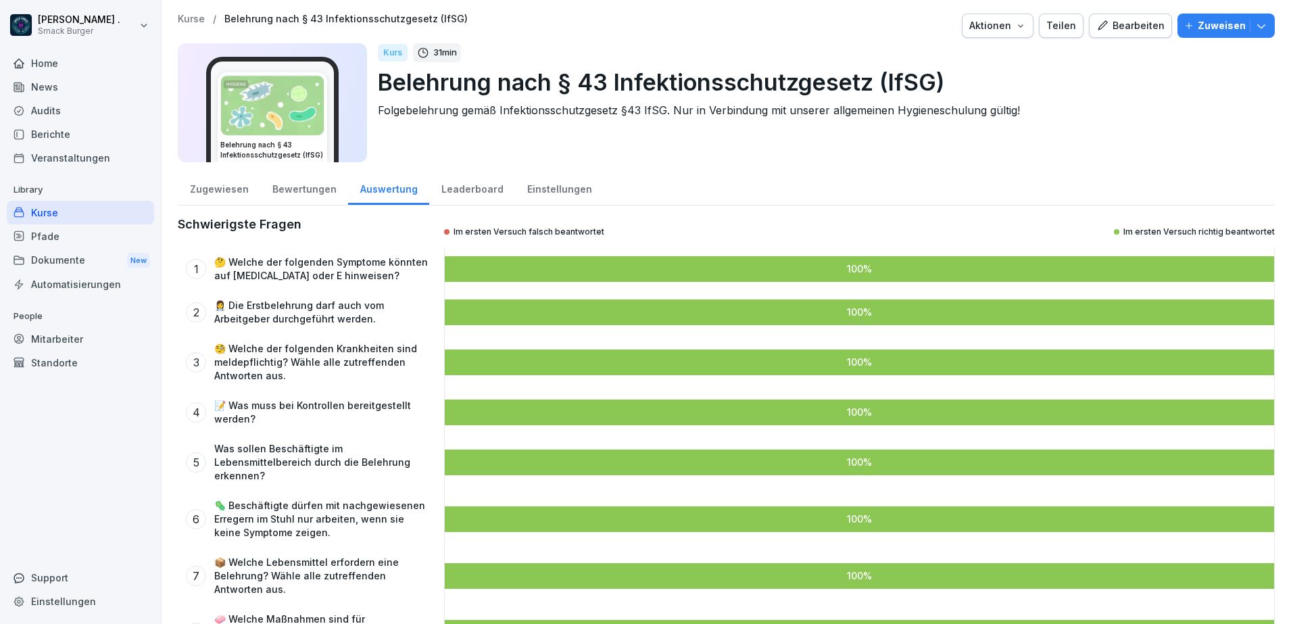
click at [461, 183] on div "Leaderboard" at bounding box center [472, 187] width 86 height 34
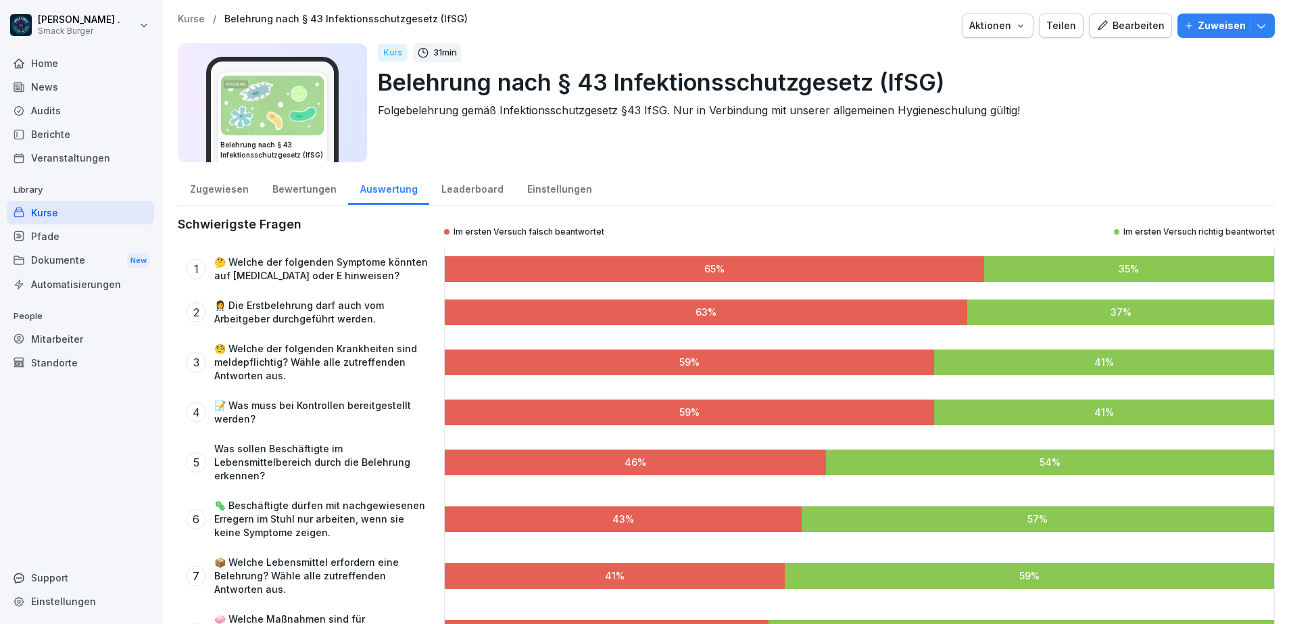
click at [543, 190] on div "Einstellungen" at bounding box center [559, 187] width 89 height 34
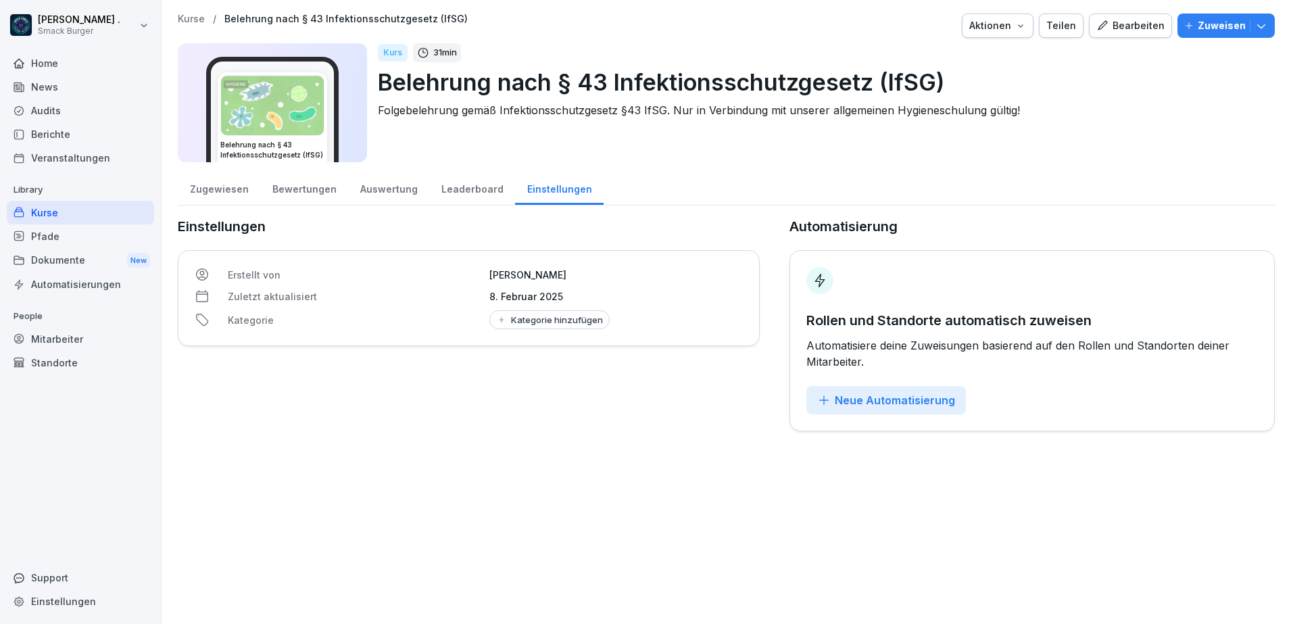
click at [226, 190] on div "Zugewiesen" at bounding box center [219, 187] width 82 height 34
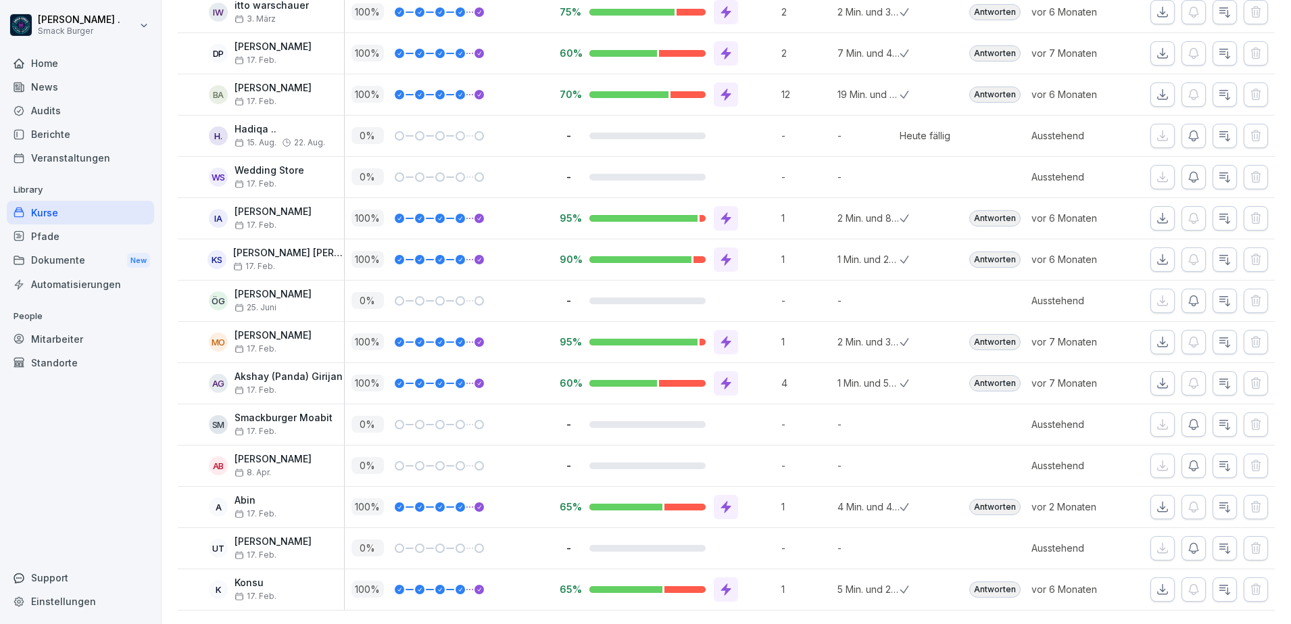
scroll to position [2627, 0]
click at [1187, 129] on icon "button" at bounding box center [1194, 136] width 14 height 14
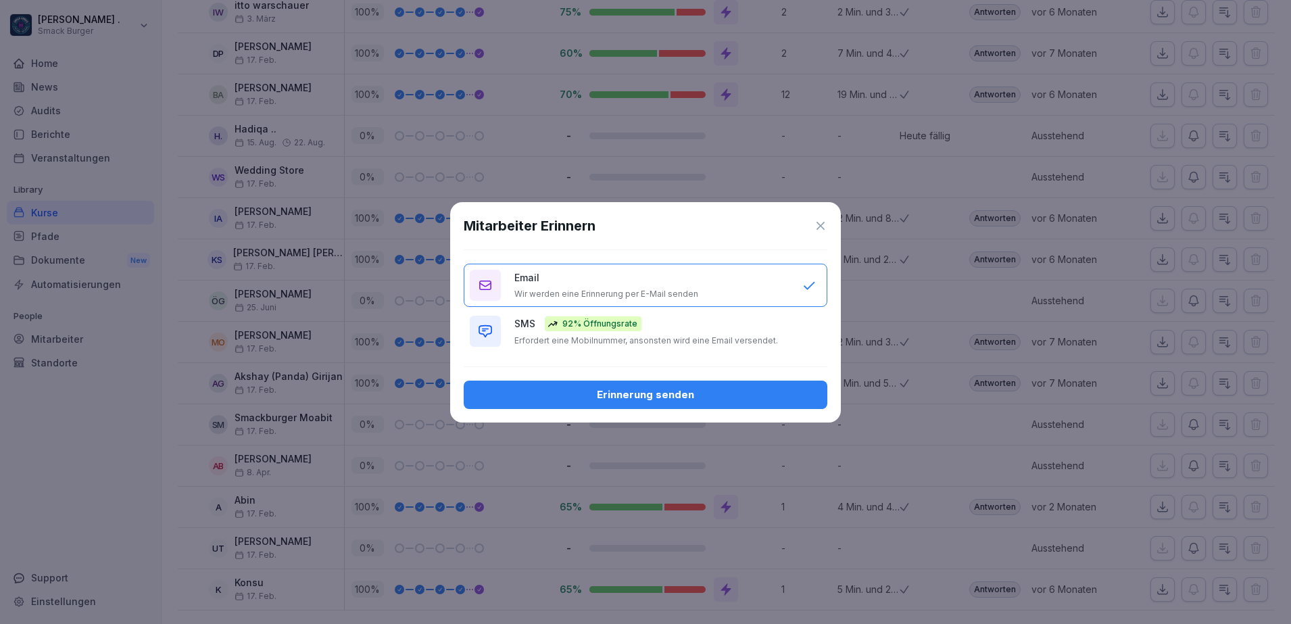
click at [634, 341] on p "Erfordert eine Mobilnummer, ansonsten wird eine Email versendet." at bounding box center [647, 340] width 264 height 11
click at [634, 396] on div "Erinnerung senden" at bounding box center [646, 394] width 342 height 15
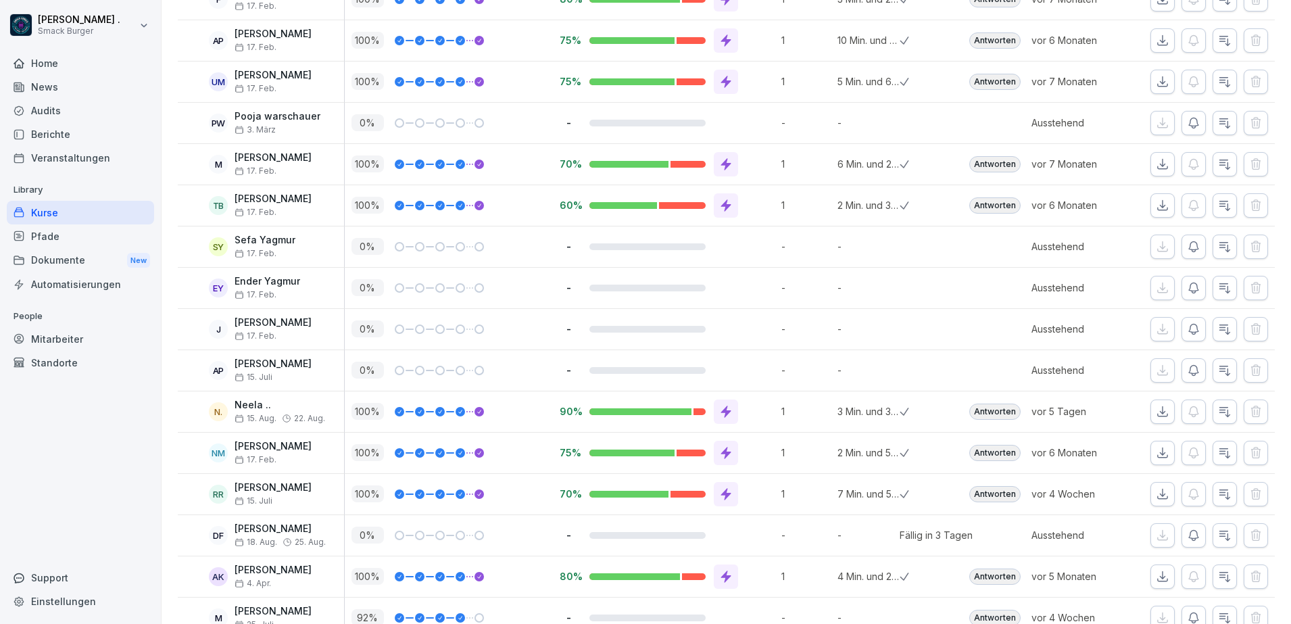
scroll to position [1360, 0]
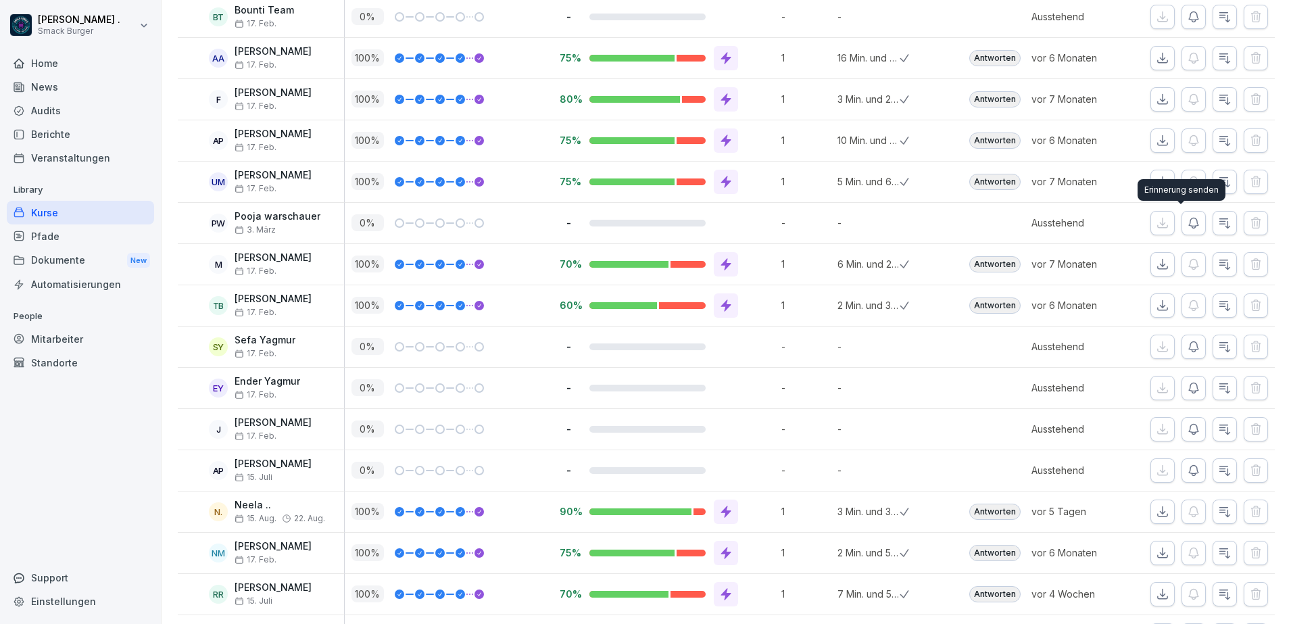
click at [1187, 224] on icon "button" at bounding box center [1194, 223] width 14 height 14
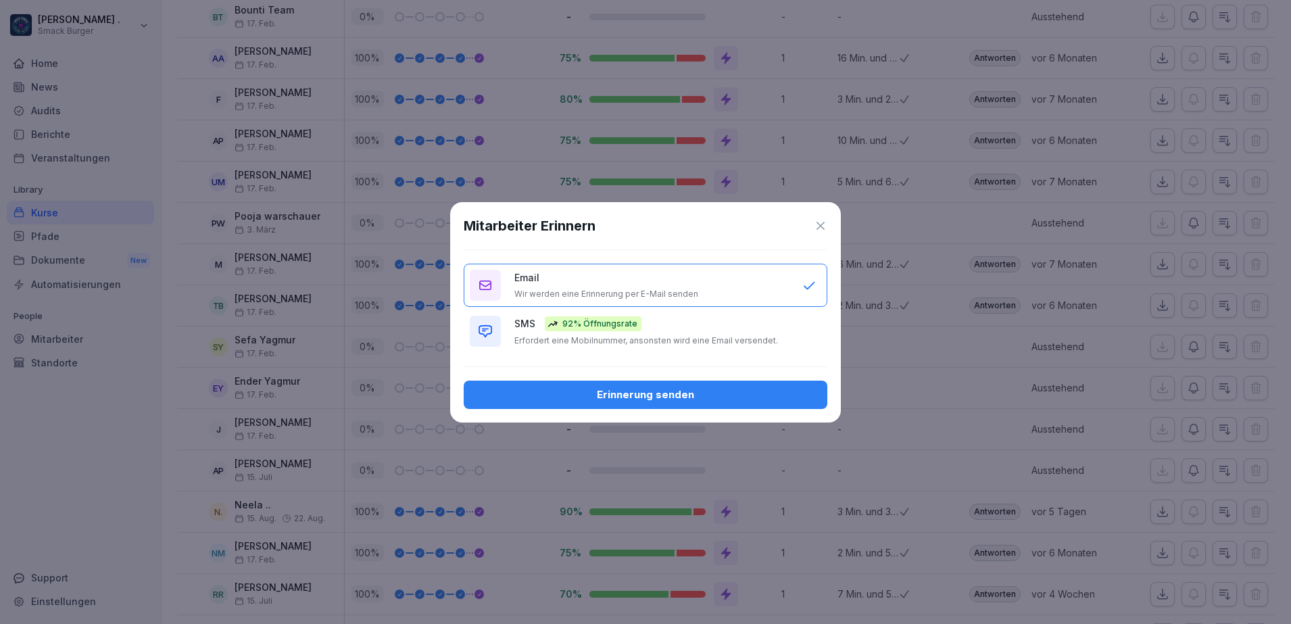
click at [656, 341] on p "Erfordert eine Mobilnummer, ansonsten wird eine Email versendet." at bounding box center [647, 340] width 264 height 11
click at [661, 398] on div "Erinnerung senden" at bounding box center [646, 394] width 342 height 15
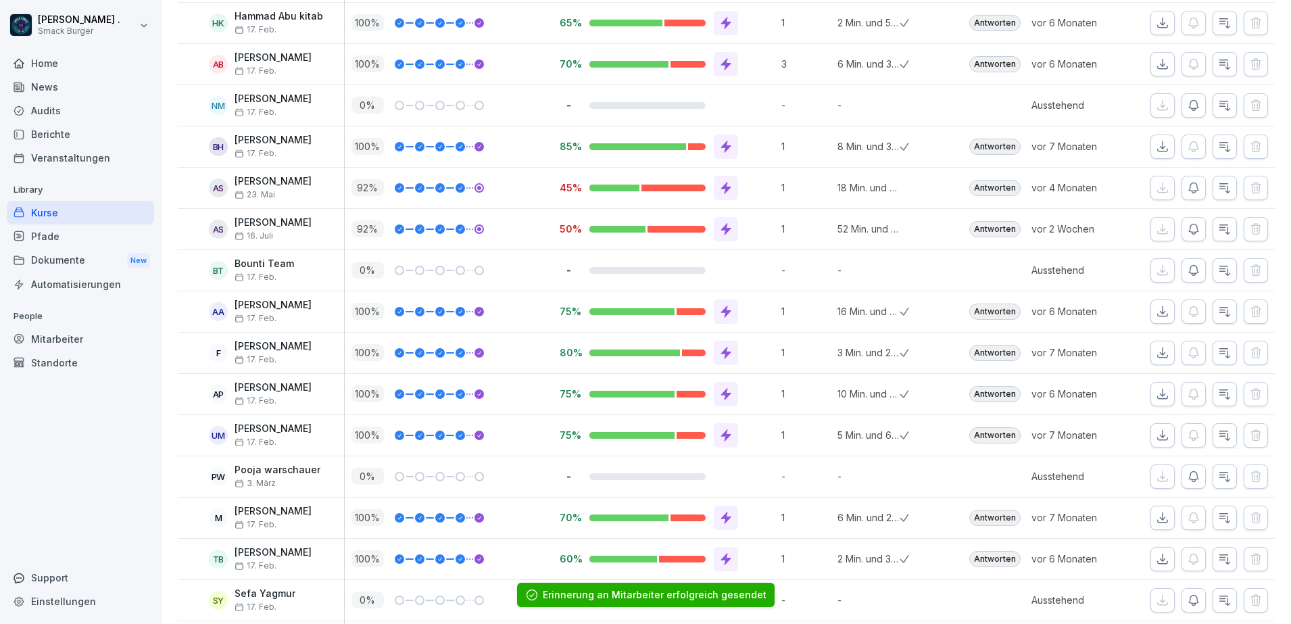
scroll to position [1022, 0]
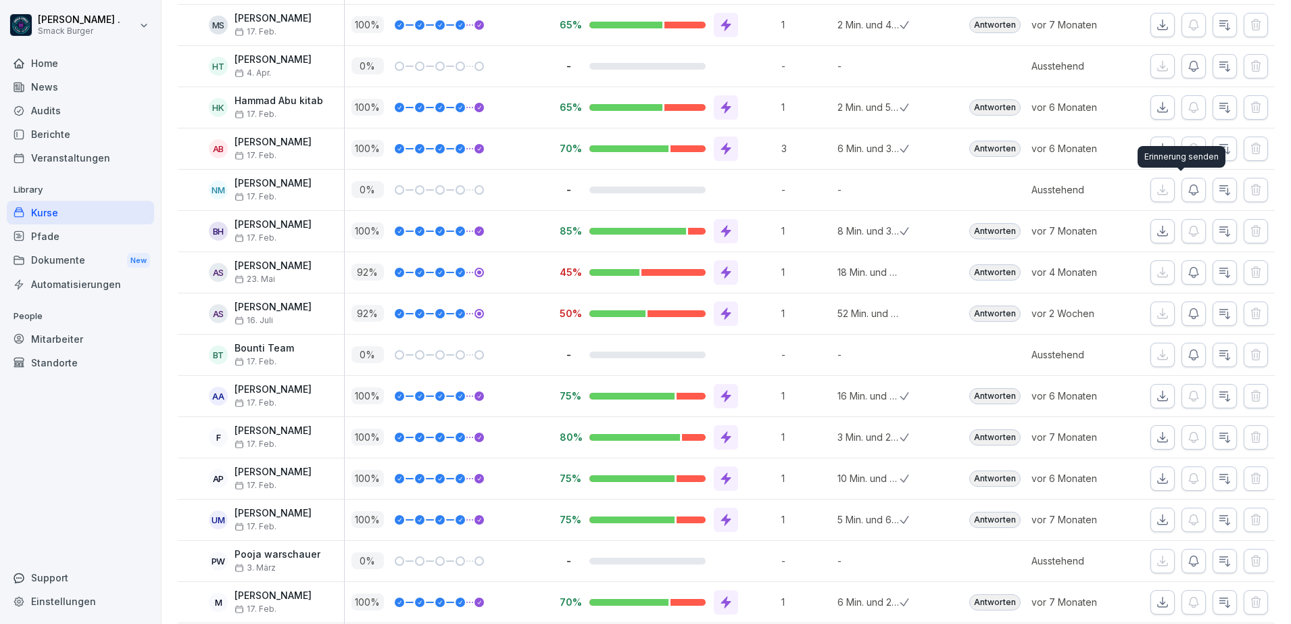
click at [1189, 195] on icon "button" at bounding box center [1193, 190] width 9 height 10
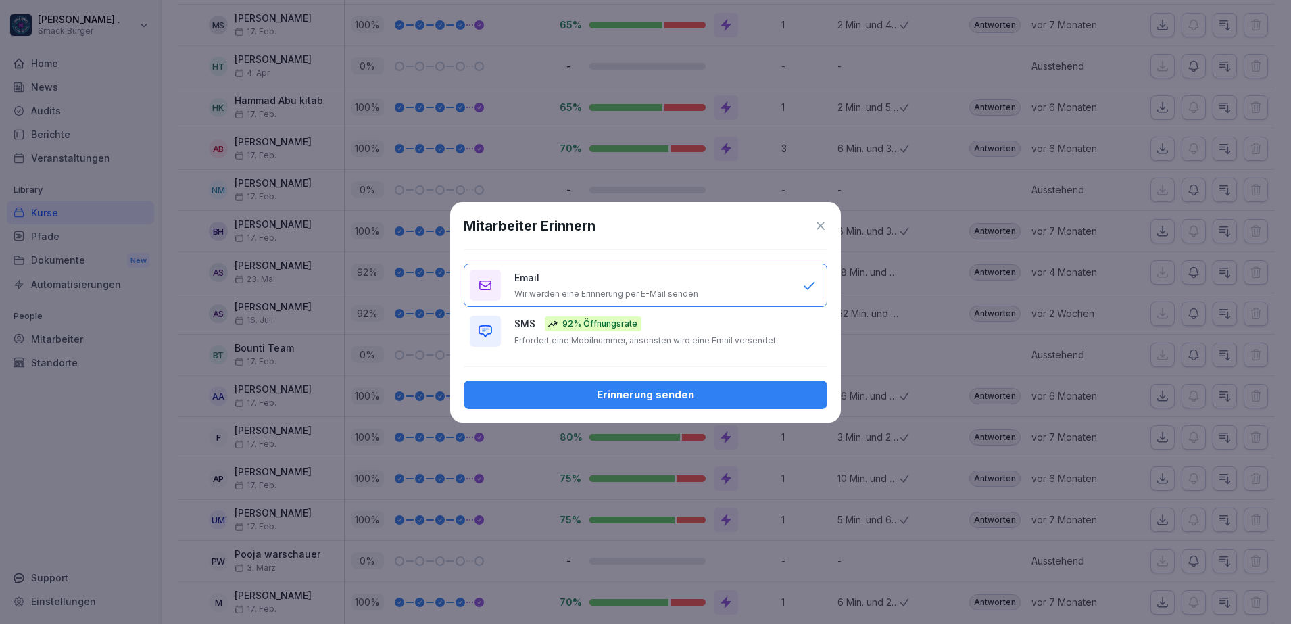
click at [642, 348] on button "SMS 92% Öffnungsrate Erfordert eine Mobilnummer, ansonsten wird eine Email vers…" at bounding box center [646, 331] width 364 height 43
click at [659, 393] on div "Erinnerung senden" at bounding box center [646, 394] width 342 height 15
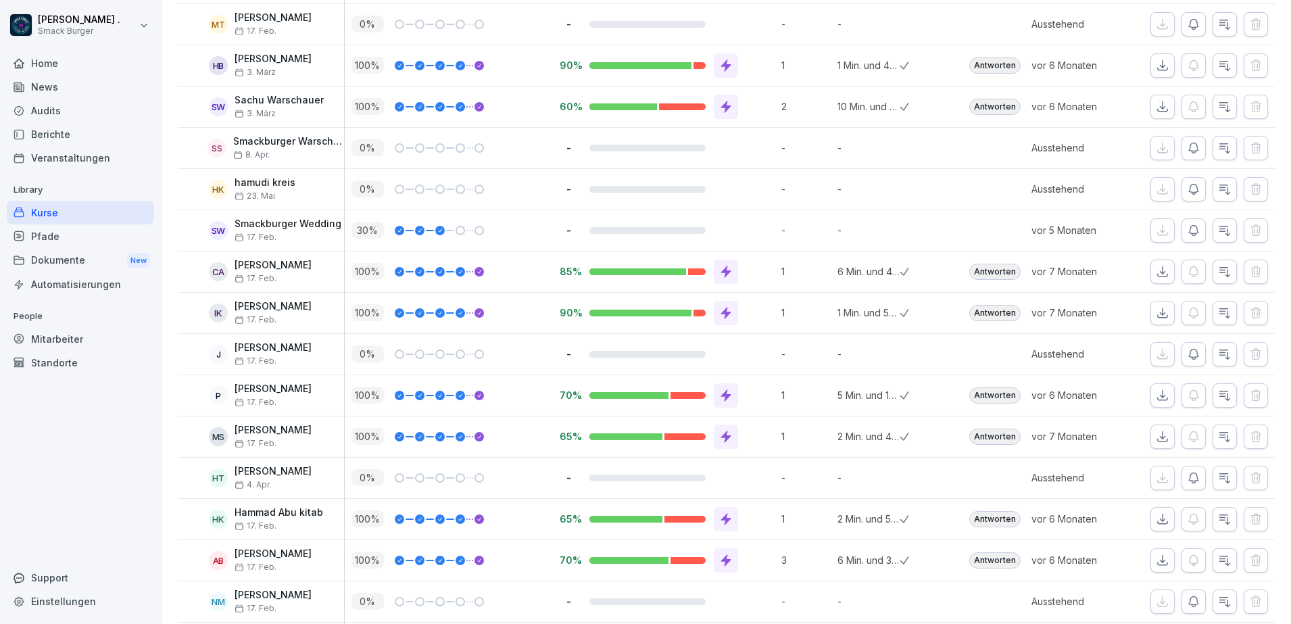
scroll to position [599, 0]
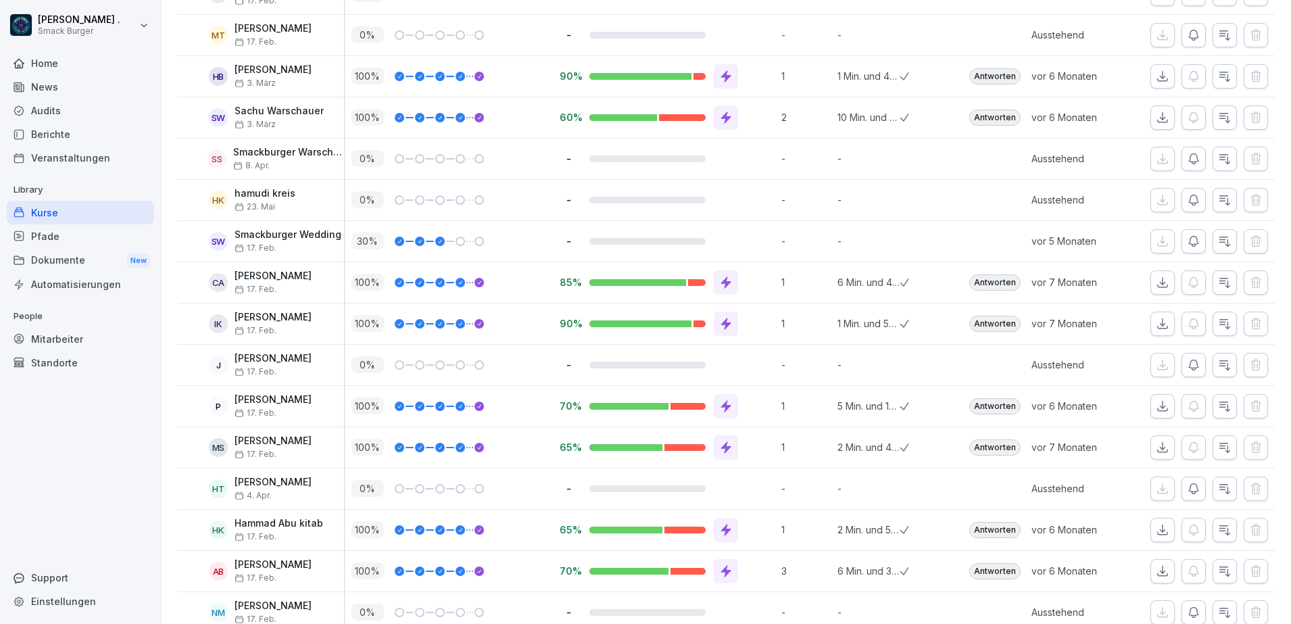
click at [1187, 199] on icon "button" at bounding box center [1194, 200] width 14 height 14
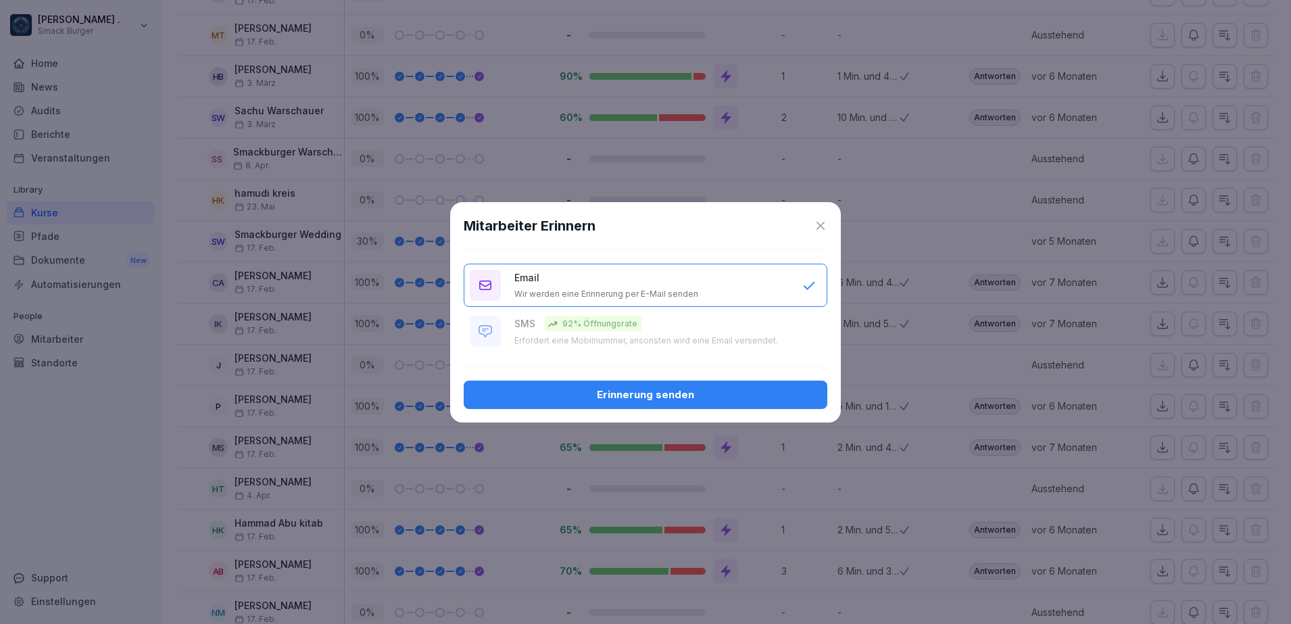
click at [817, 231] on icon at bounding box center [821, 226] width 14 height 14
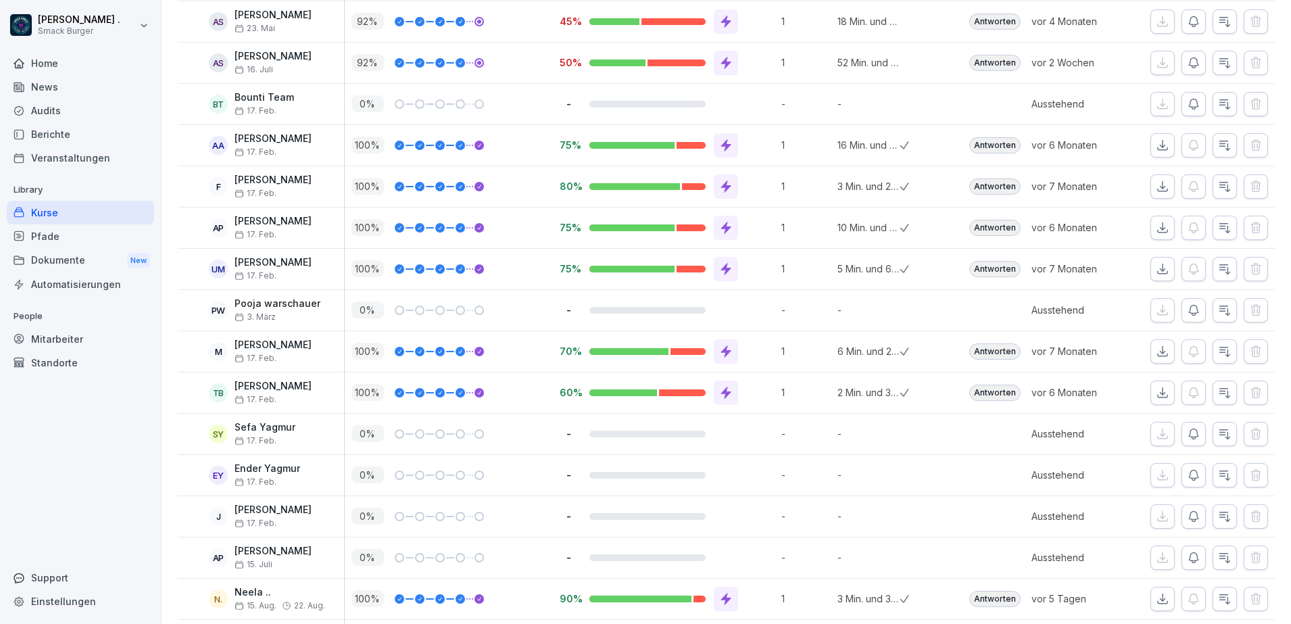
scroll to position [1613, 0]
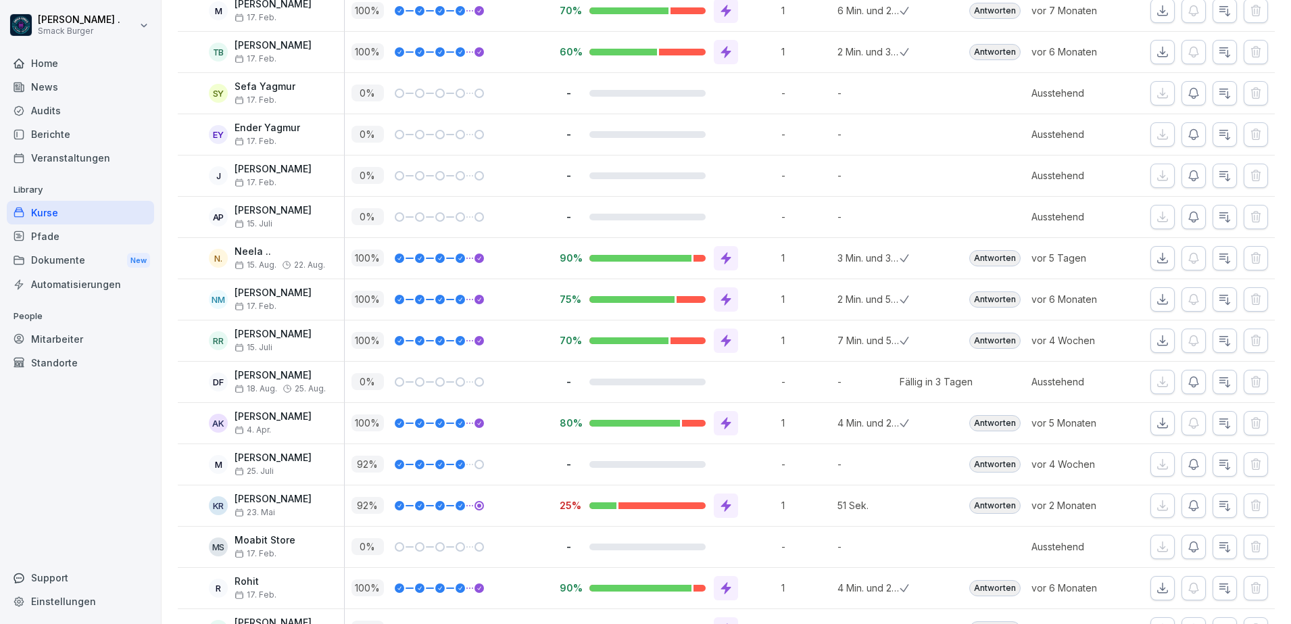
click at [65, 235] on div "Pfade" at bounding box center [80, 236] width 147 height 24
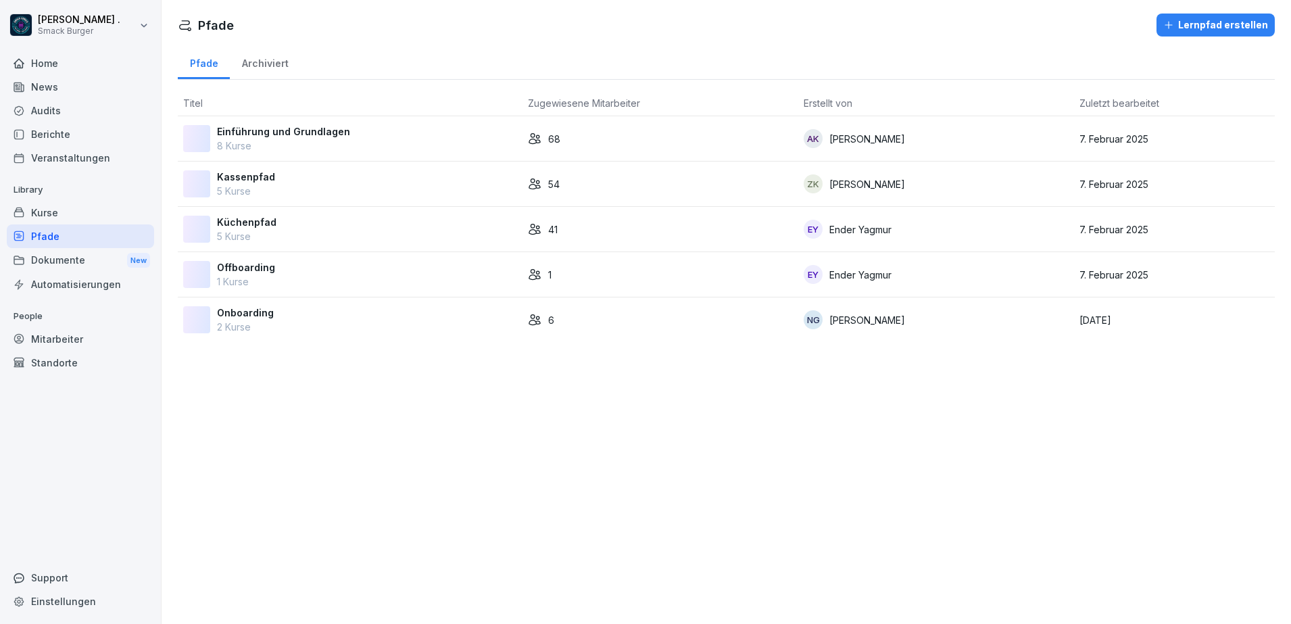
click at [314, 226] on div "Küchenpfad 5 Kurse" at bounding box center [350, 229] width 334 height 28
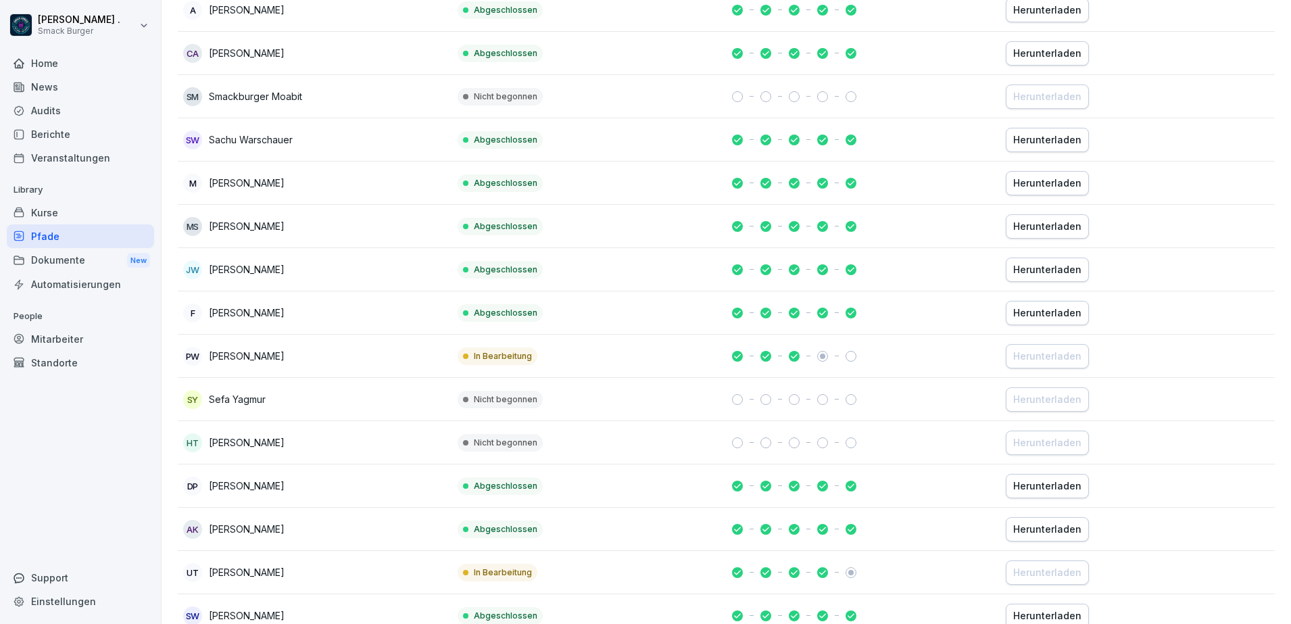
scroll to position [1458, 0]
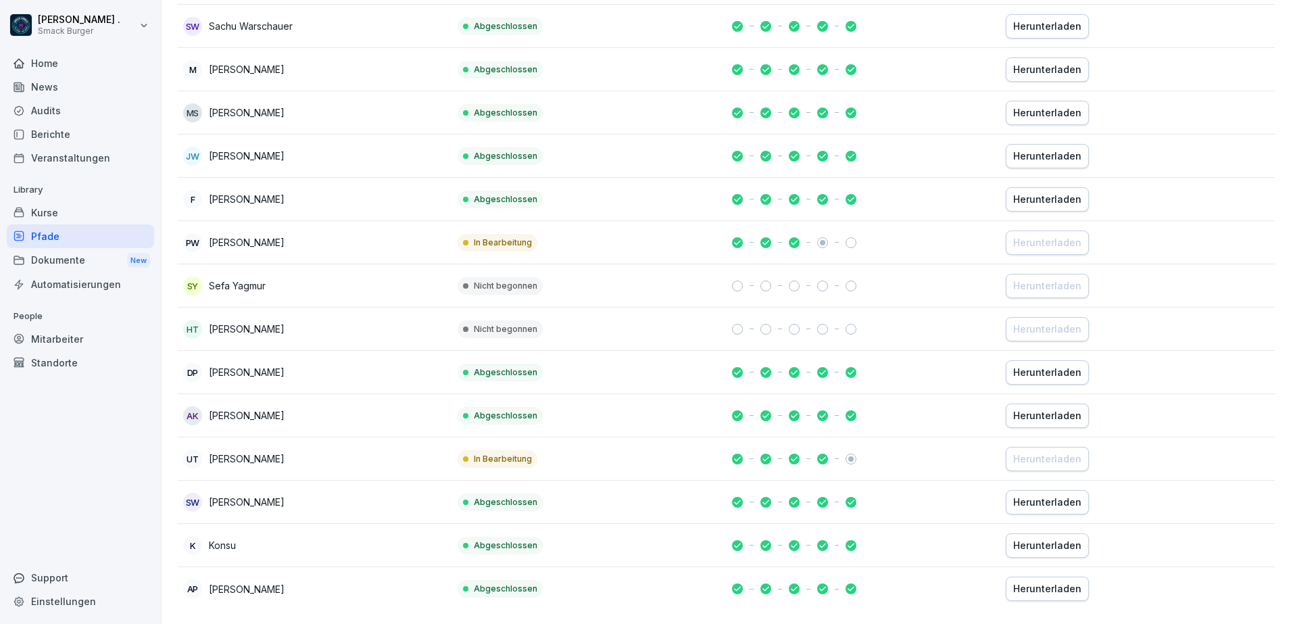
click at [73, 266] on div "Dokumente New" at bounding box center [80, 260] width 147 height 25
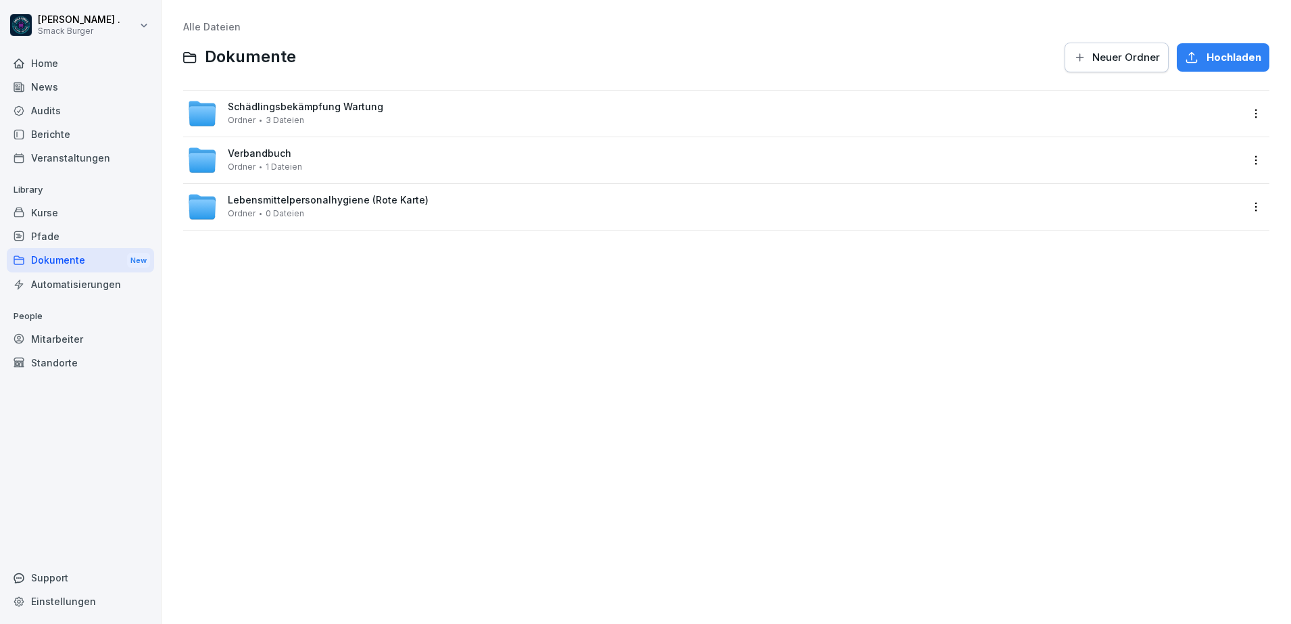
click at [116, 290] on div "Automatisierungen" at bounding box center [80, 284] width 147 height 24
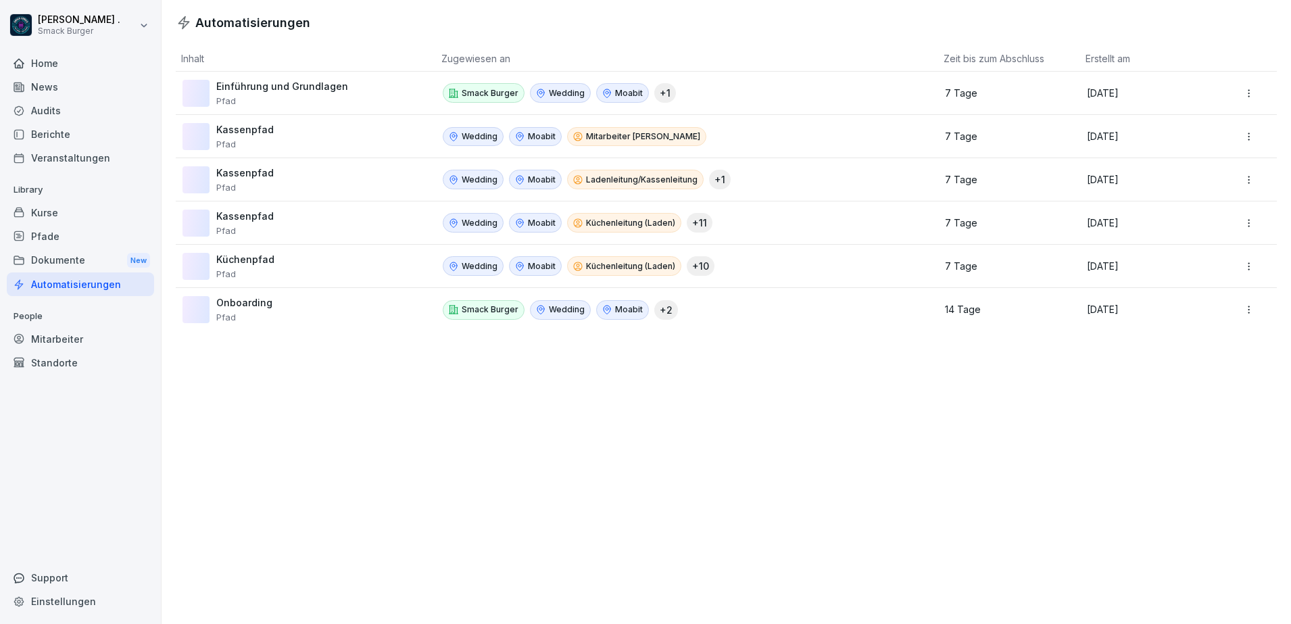
click at [44, 110] on div "Audits" at bounding box center [80, 111] width 147 height 24
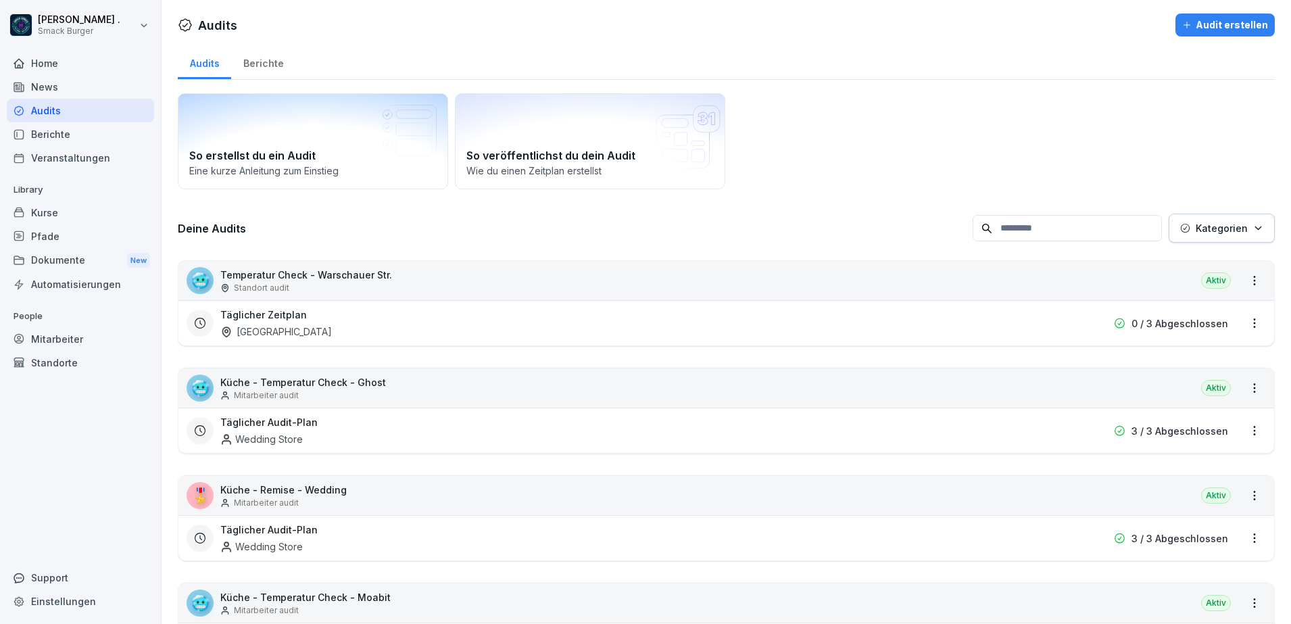
click at [78, 80] on div "News" at bounding box center [80, 87] width 147 height 24
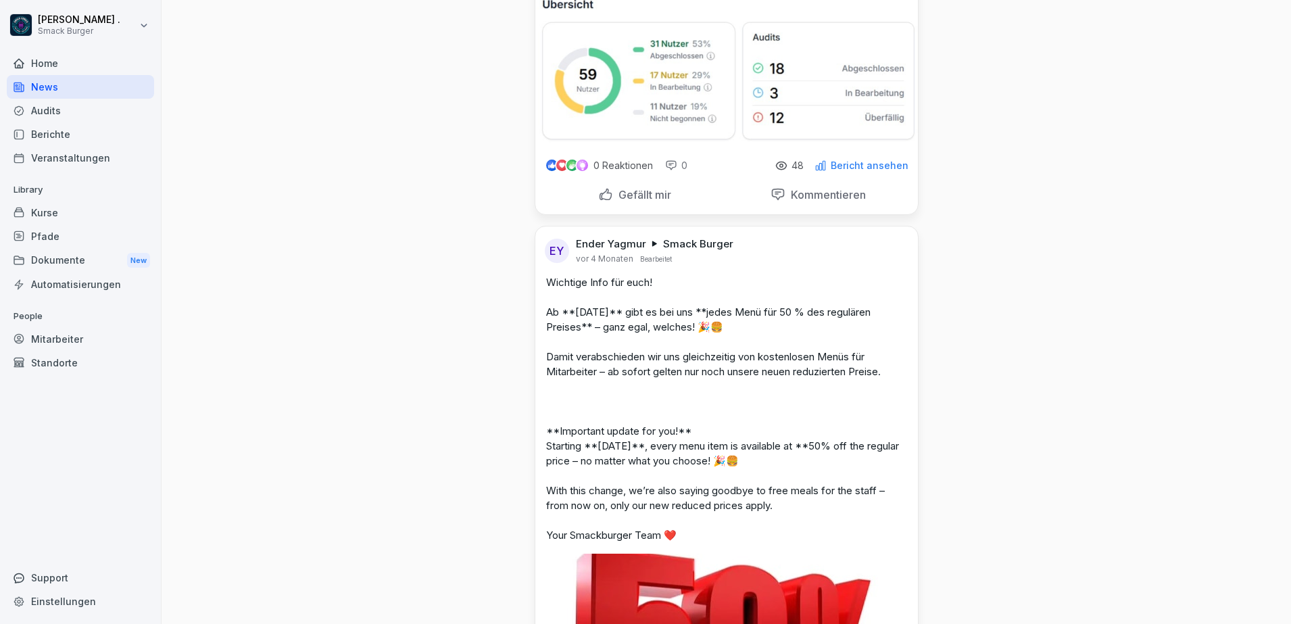
scroll to position [2812, 0]
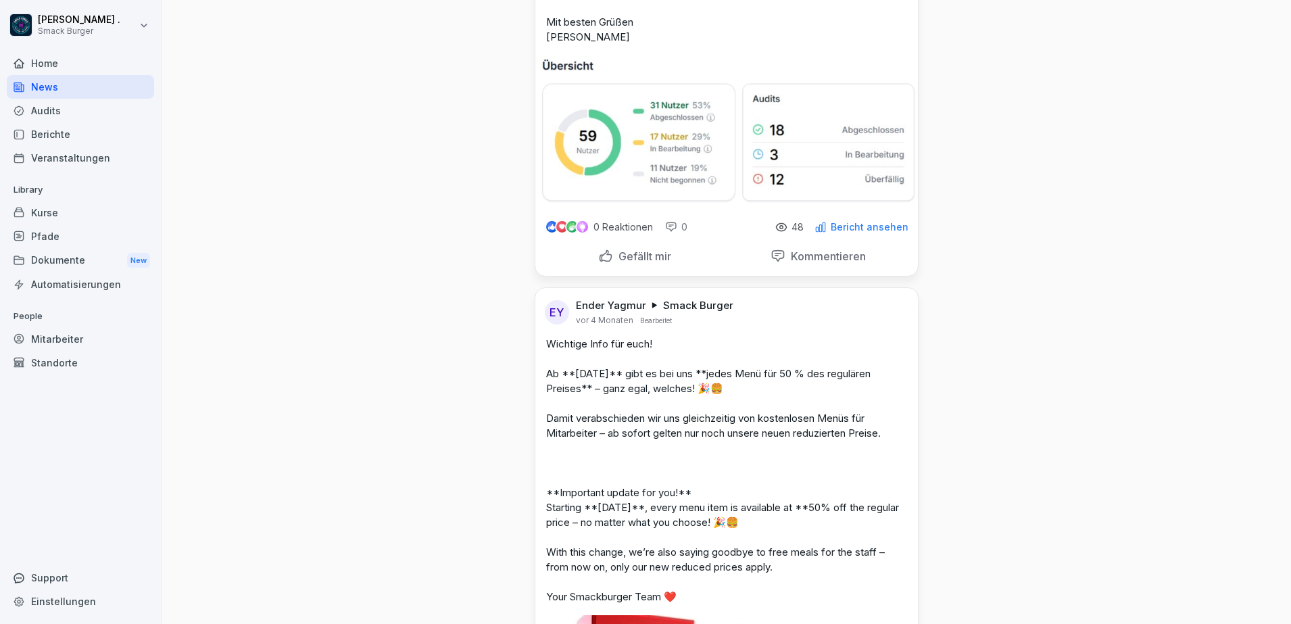
click at [108, 256] on div "Dokumente New" at bounding box center [80, 260] width 147 height 25
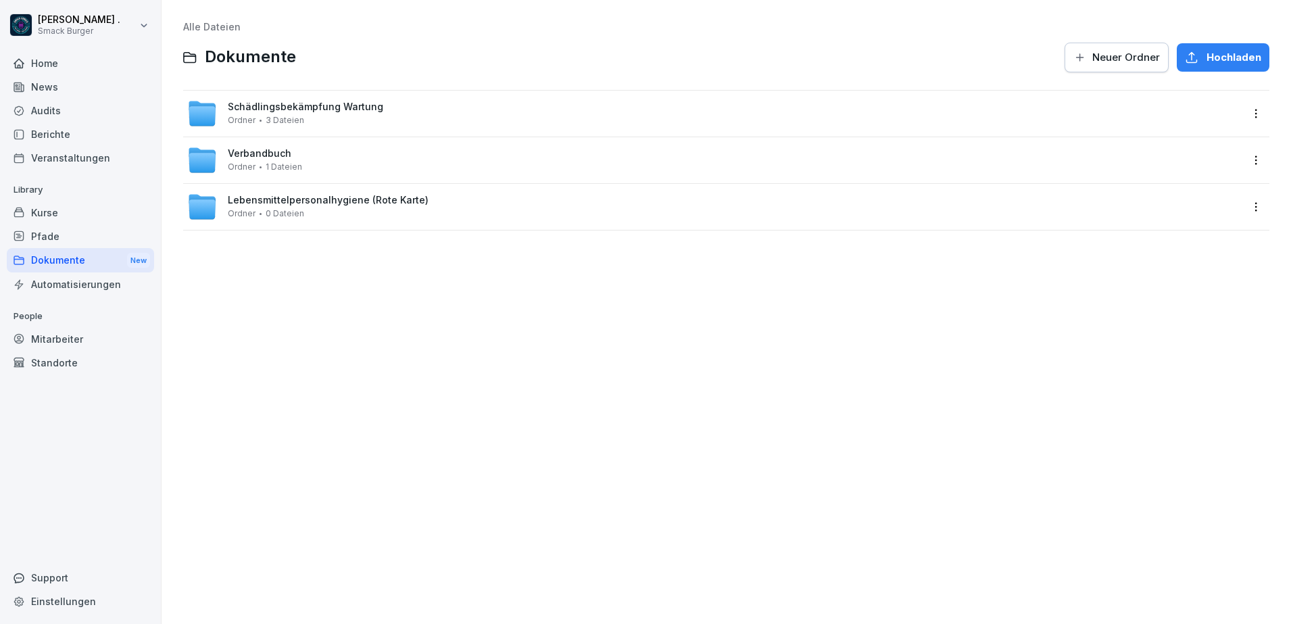
click at [66, 286] on div "Automatisierungen" at bounding box center [80, 284] width 147 height 24
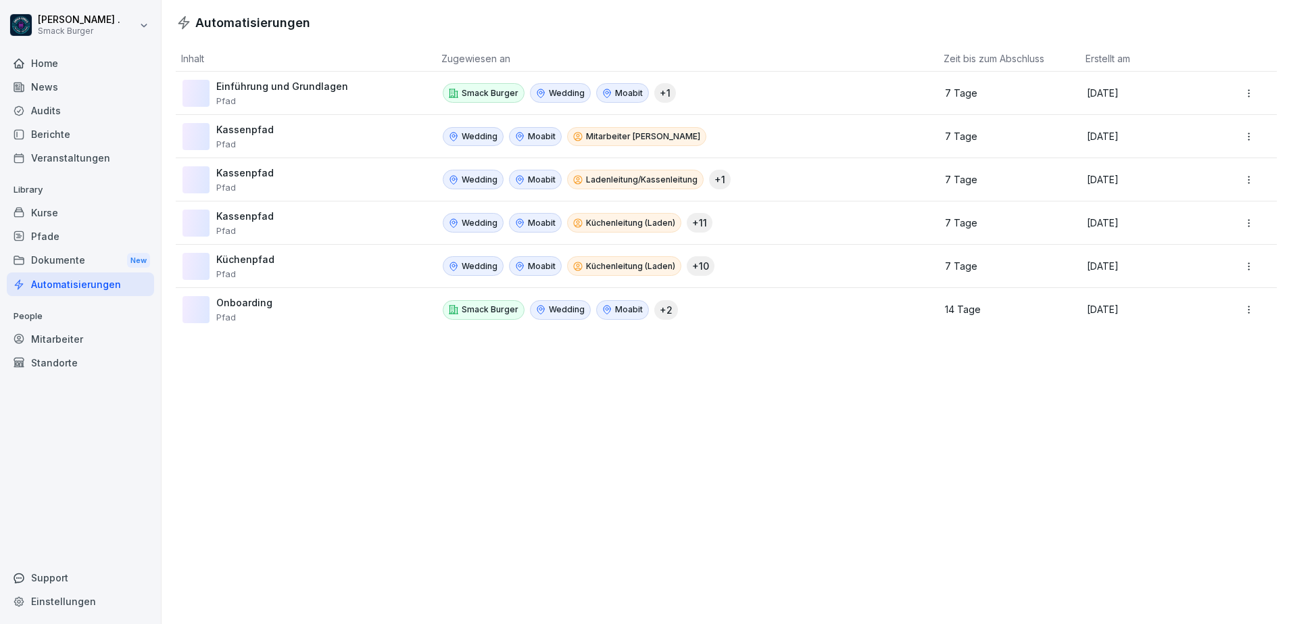
click at [78, 333] on div "Mitarbeiter" at bounding box center [80, 339] width 147 height 24
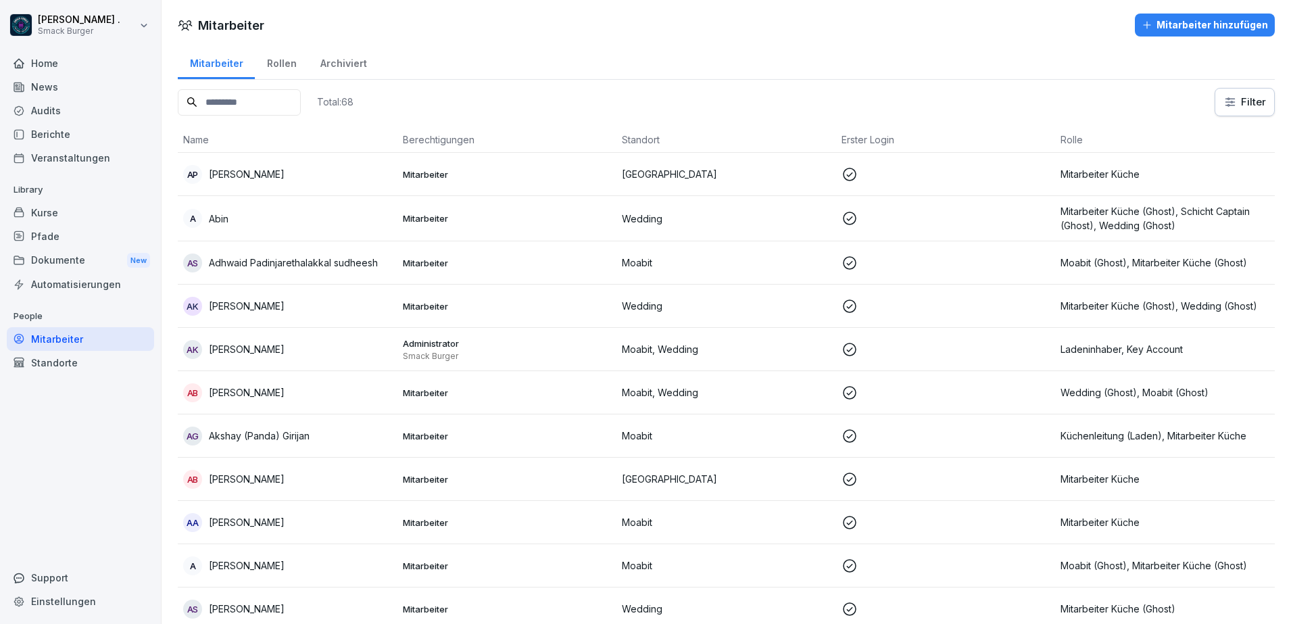
click at [65, 370] on div "Standorte" at bounding box center [80, 363] width 147 height 24
